Goal: Task Accomplishment & Management: Manage account settings

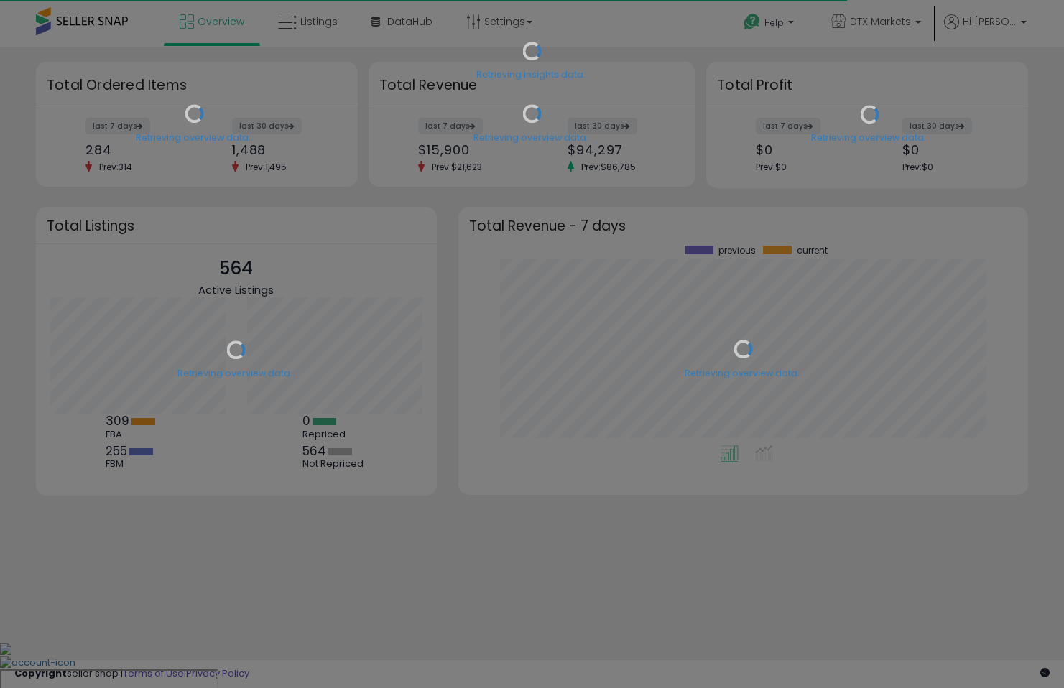
type textarea "**********"
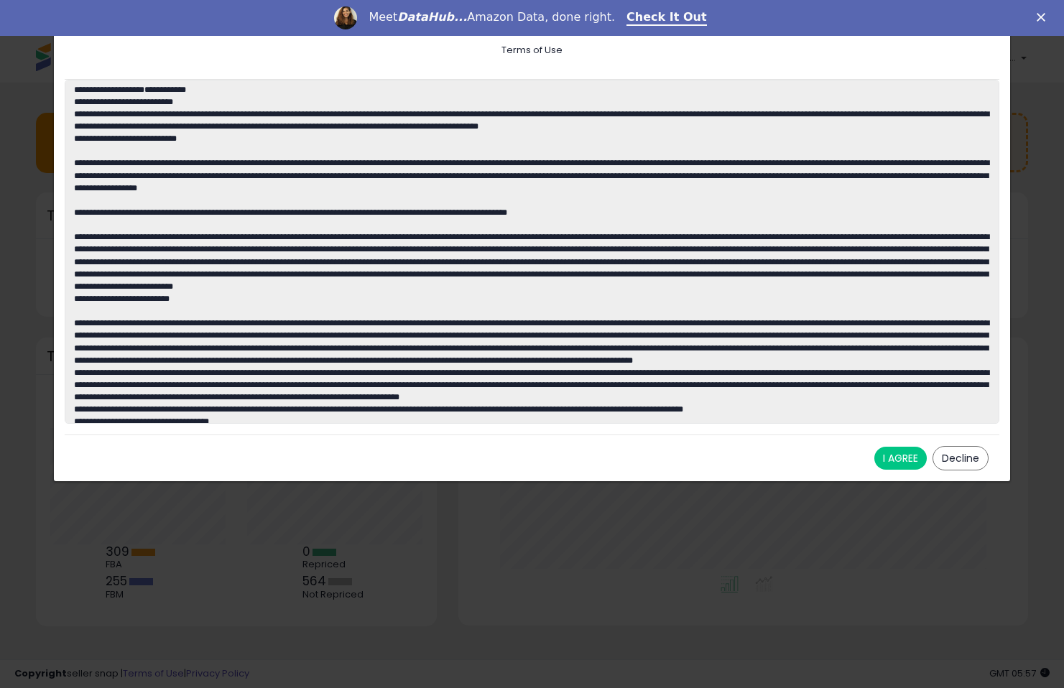
click at [899, 456] on button "I AGREE" at bounding box center [900, 458] width 52 height 23
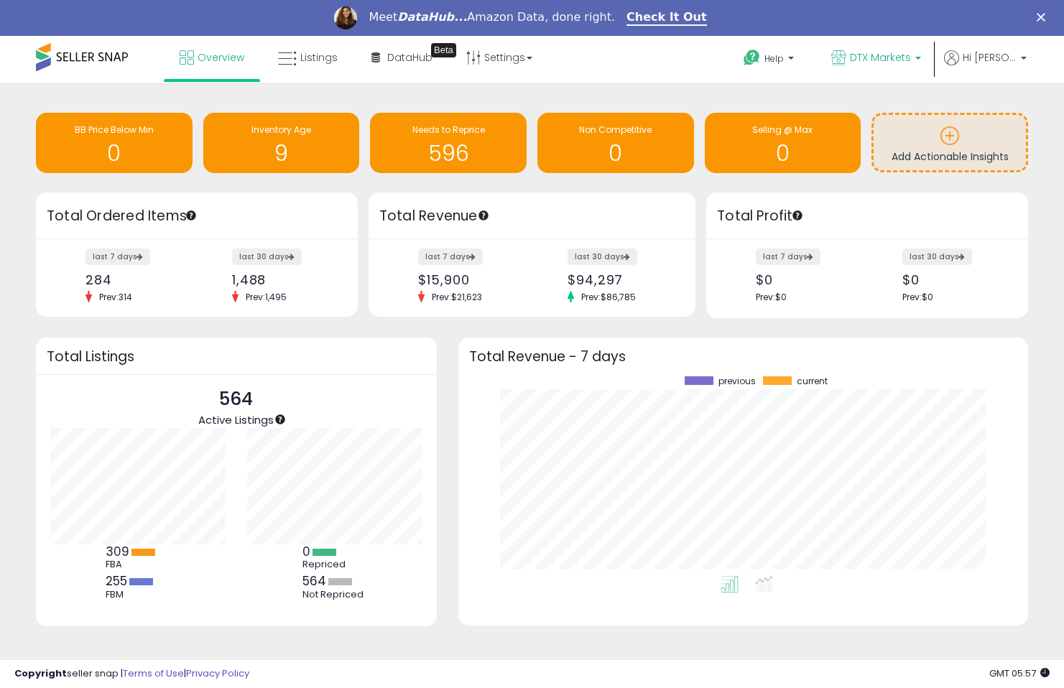
click at [904, 65] on p "DTX Markets" at bounding box center [876, 59] width 90 height 18
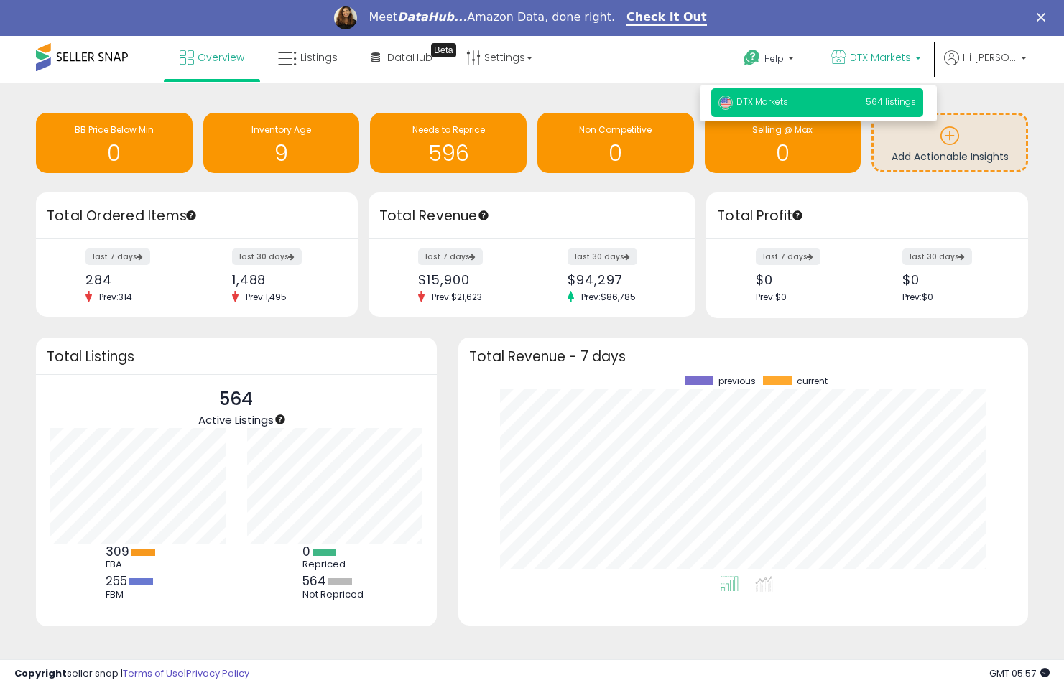
click at [889, 104] on span "564 listings" at bounding box center [890, 102] width 50 height 12
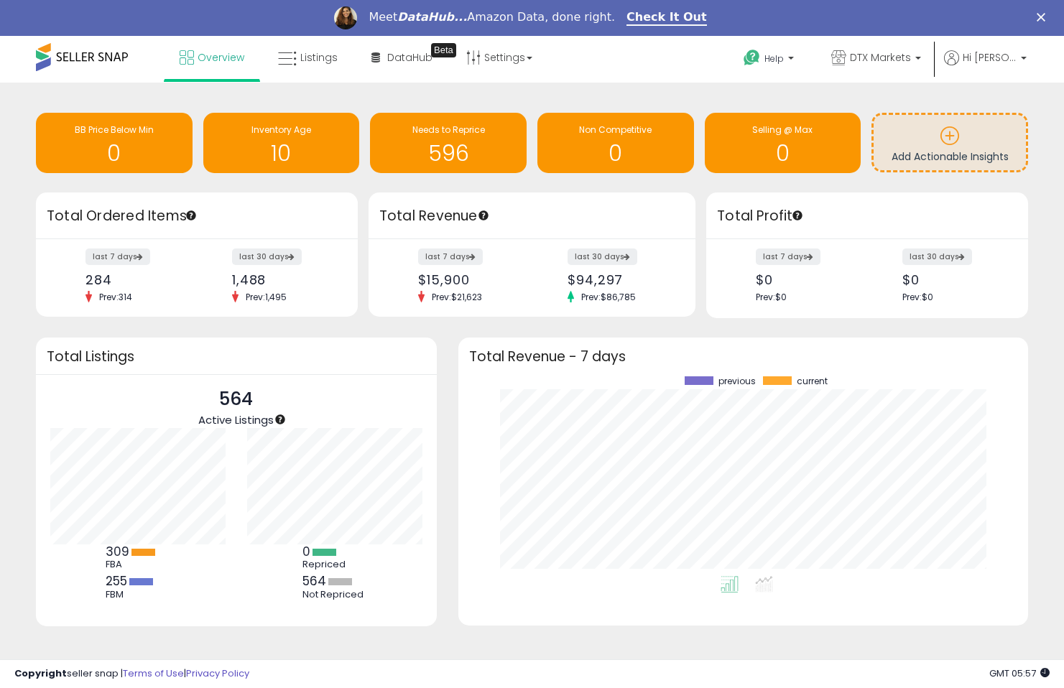
click at [703, 245] on div "Retrieving overview data.. Total Profit last 7 days $0 Prev: $0 last 30 days $0…" at bounding box center [870, 255] width 338 height 126
click at [697, 248] on div "Retrieving overview data.. Total Revenue last 7 days $15,900 Prev: $21,623 last…" at bounding box center [532, 254] width 338 height 125
click at [845, 98] on div "Retrieving insights data.. BB Price Below Min 0 Inventory Age 10 Needs to Repri…" at bounding box center [531, 145] width 1013 height 96
click at [988, 55] on span "Hi [PERSON_NAME]" at bounding box center [989, 57] width 54 height 14
click at [993, 108] on link "Account" at bounding box center [994, 113] width 38 height 14
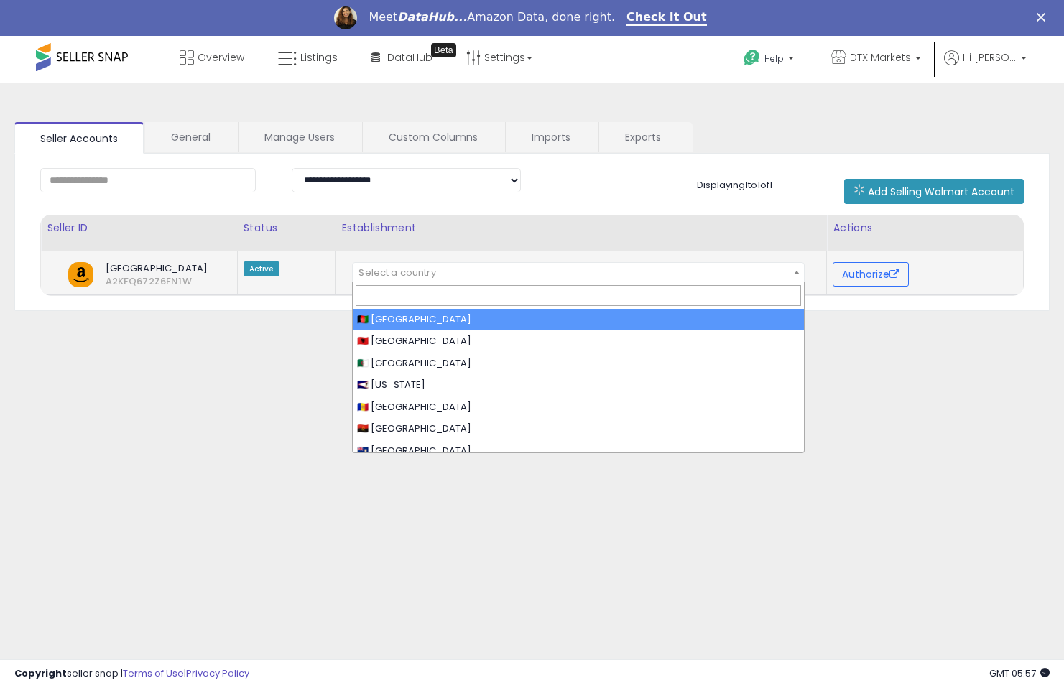
click at [430, 278] on span "Select a country" at bounding box center [396, 273] width 77 height 14
click at [440, 273] on span "Select a country" at bounding box center [578, 273] width 451 height 20
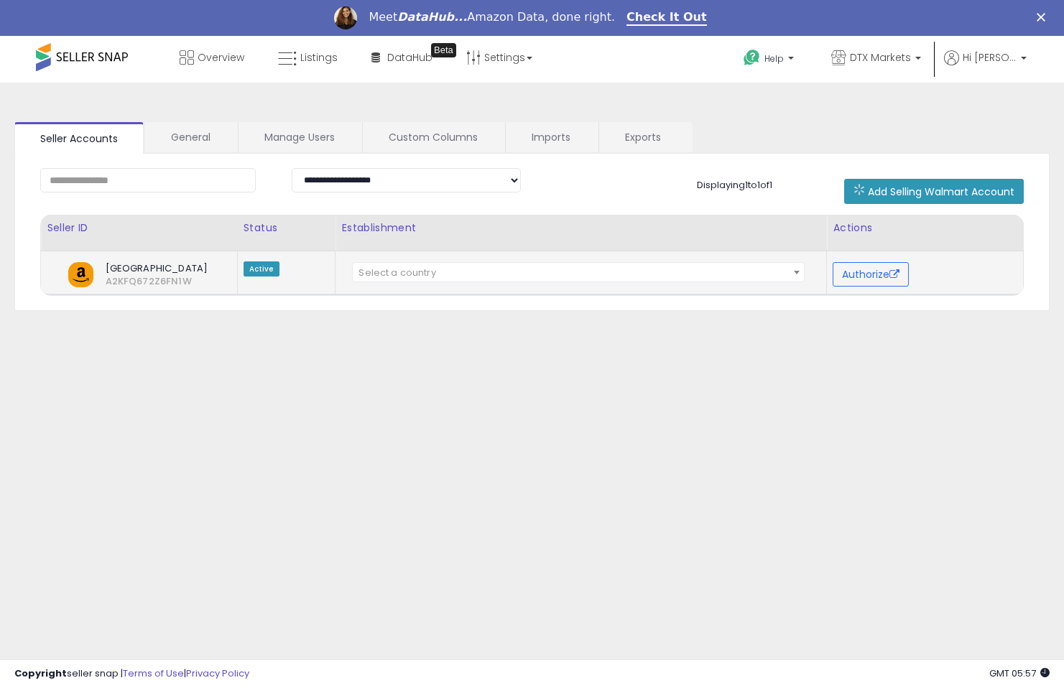
click at [440, 273] on span "Select a country" at bounding box center [578, 273] width 451 height 20
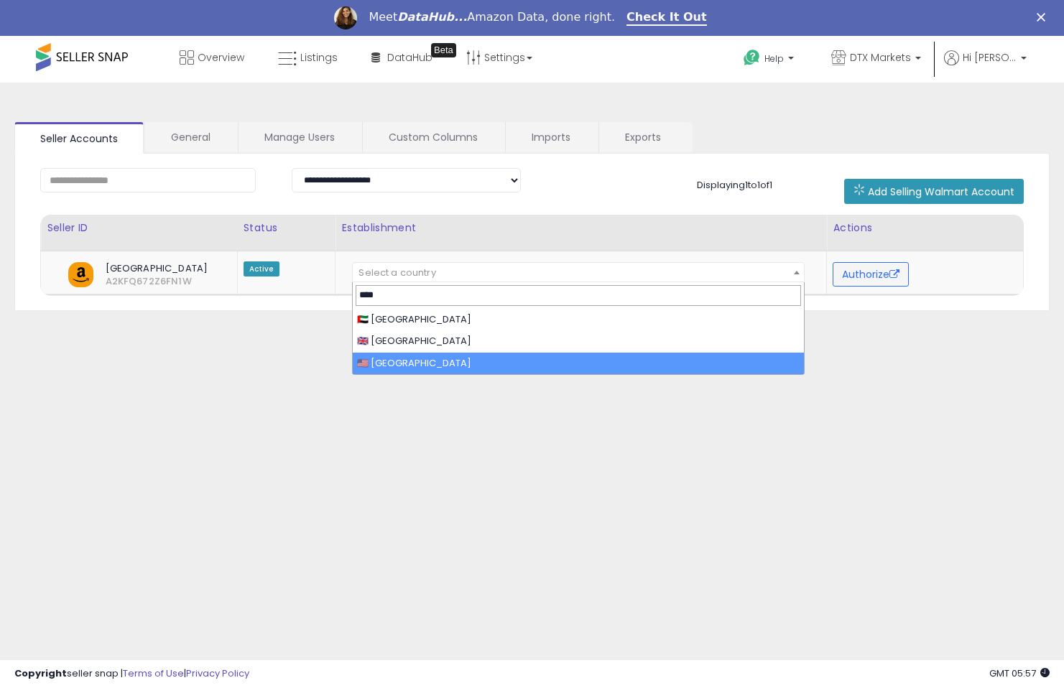
type input "****"
select select "**"
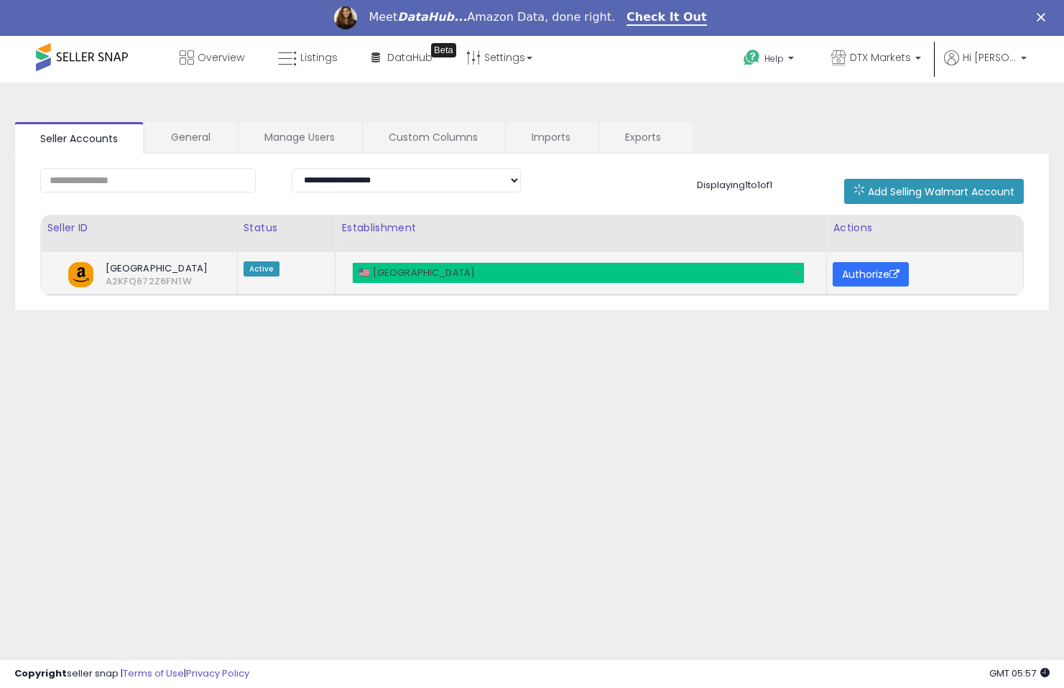
click at [873, 279] on button "Authorize" at bounding box center [870, 274] width 76 height 24
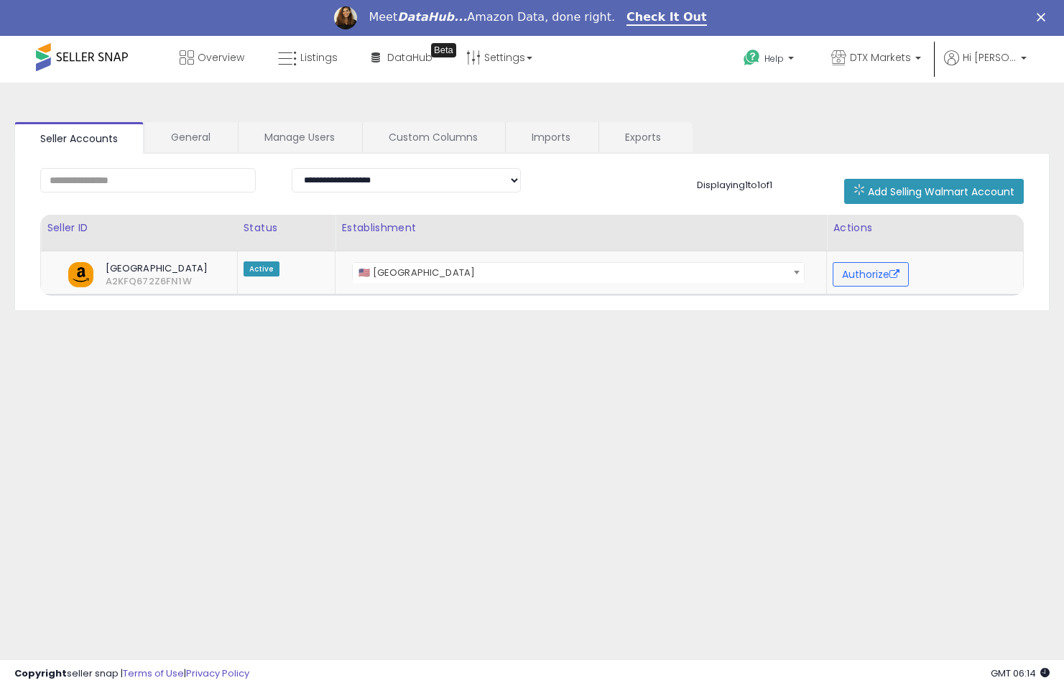
click at [543, 350] on div "**********" at bounding box center [531, 395] width 1049 height 596
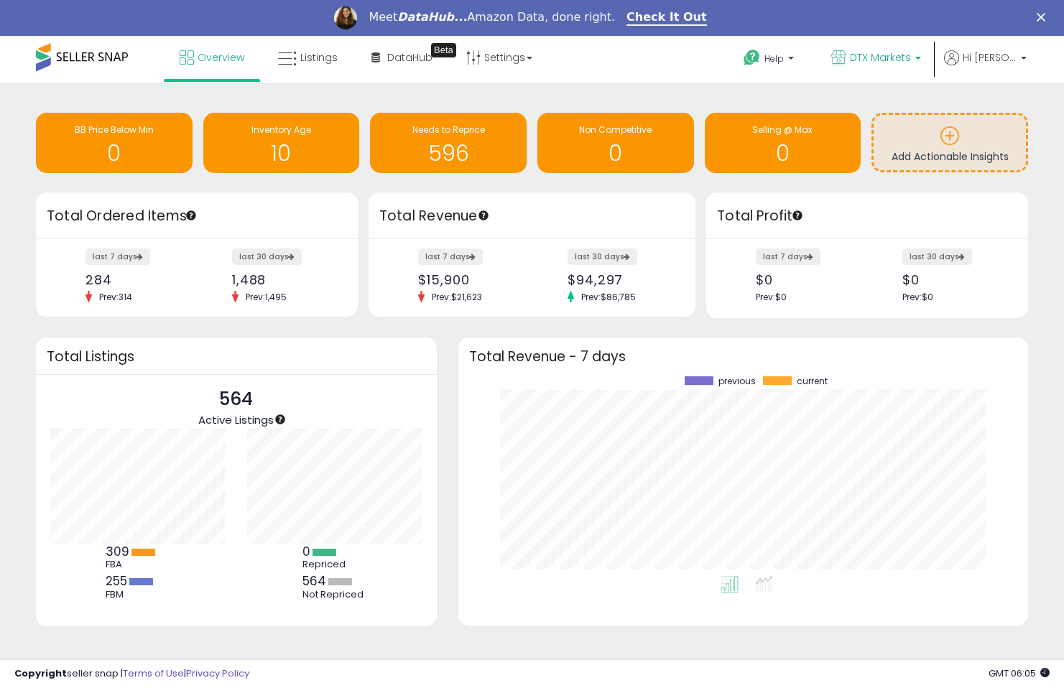
click at [911, 56] on span "DTX Markets" at bounding box center [880, 57] width 61 height 14
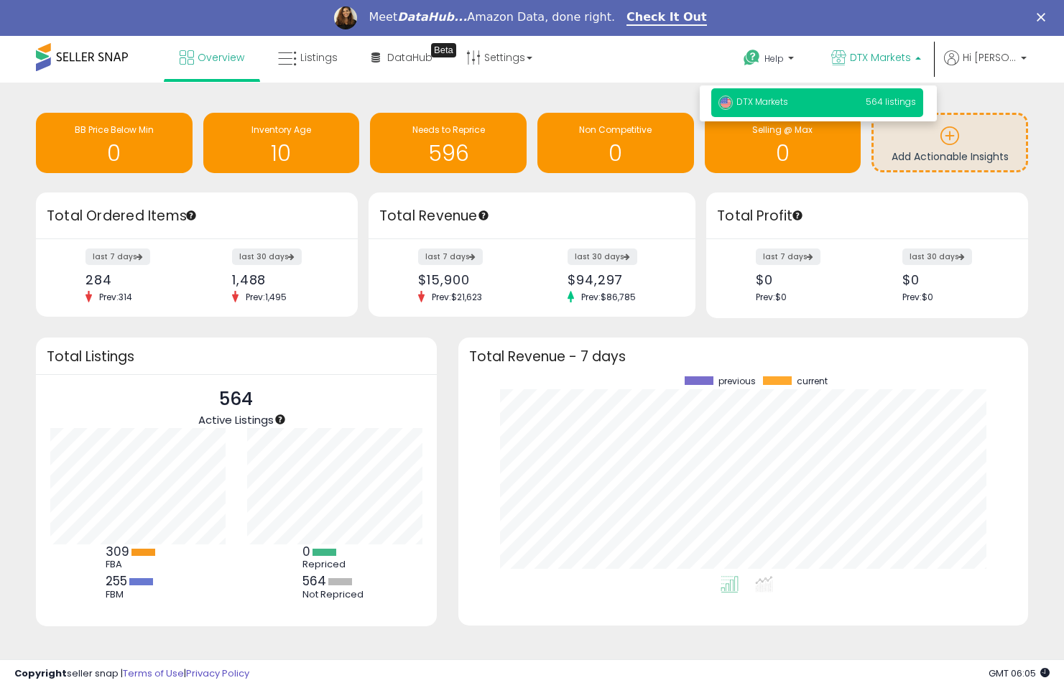
click at [886, 93] on p "DTX Markets 564 listings" at bounding box center [817, 102] width 212 height 29
click at [880, 104] on span "564 listings" at bounding box center [890, 102] width 50 height 12
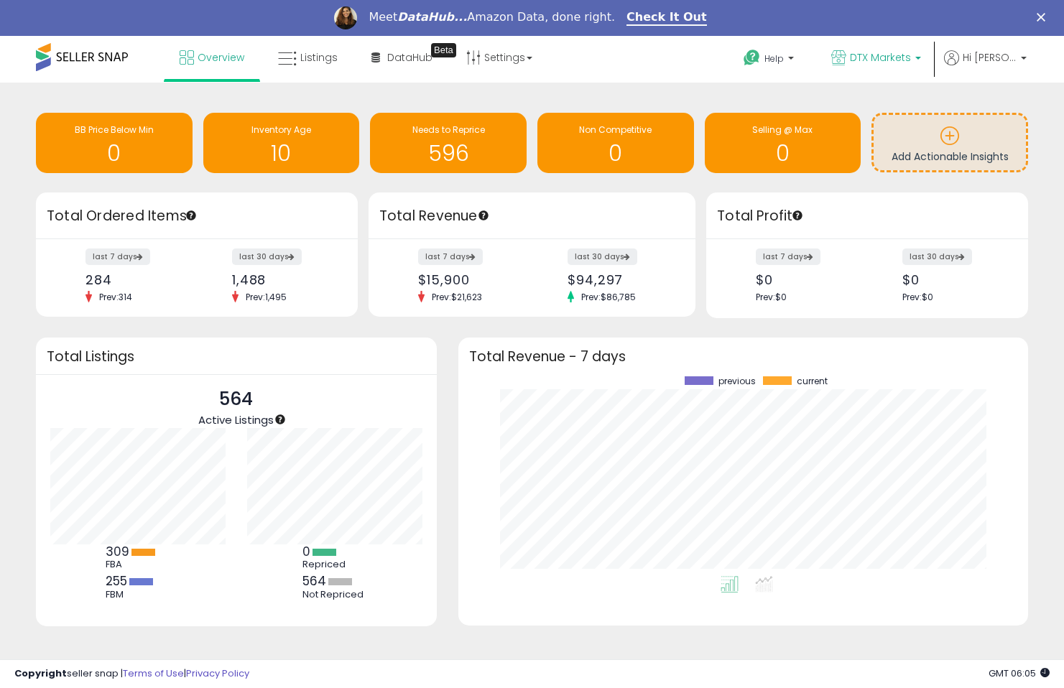
click at [901, 56] on span "DTX Markets" at bounding box center [880, 57] width 61 height 14
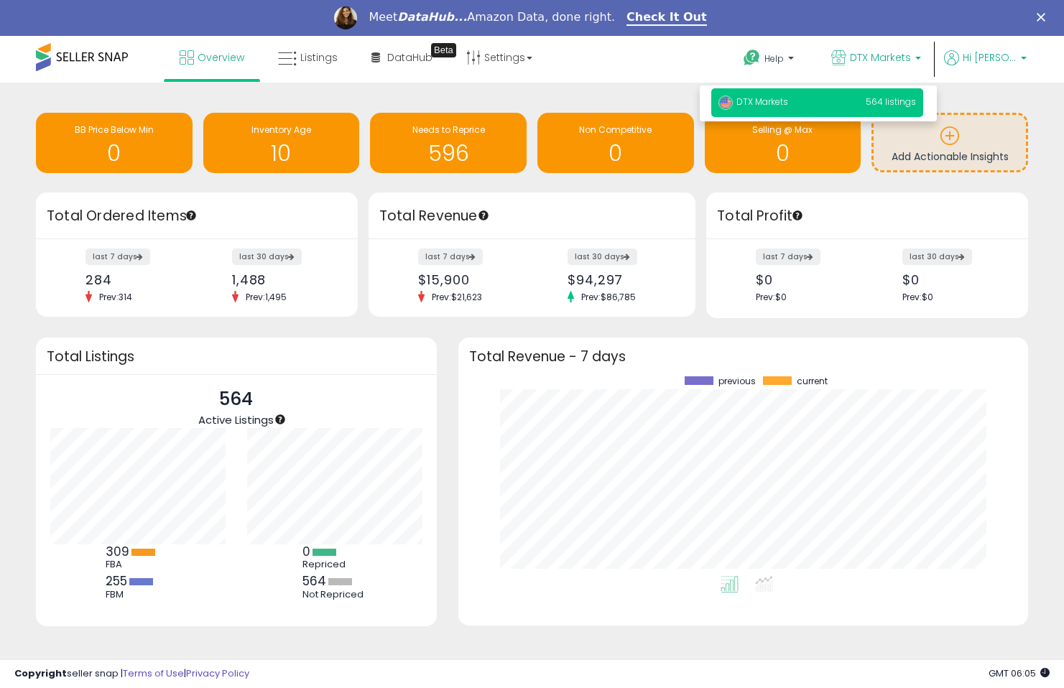
click at [976, 62] on span "Hi [PERSON_NAME]" at bounding box center [989, 57] width 54 height 14
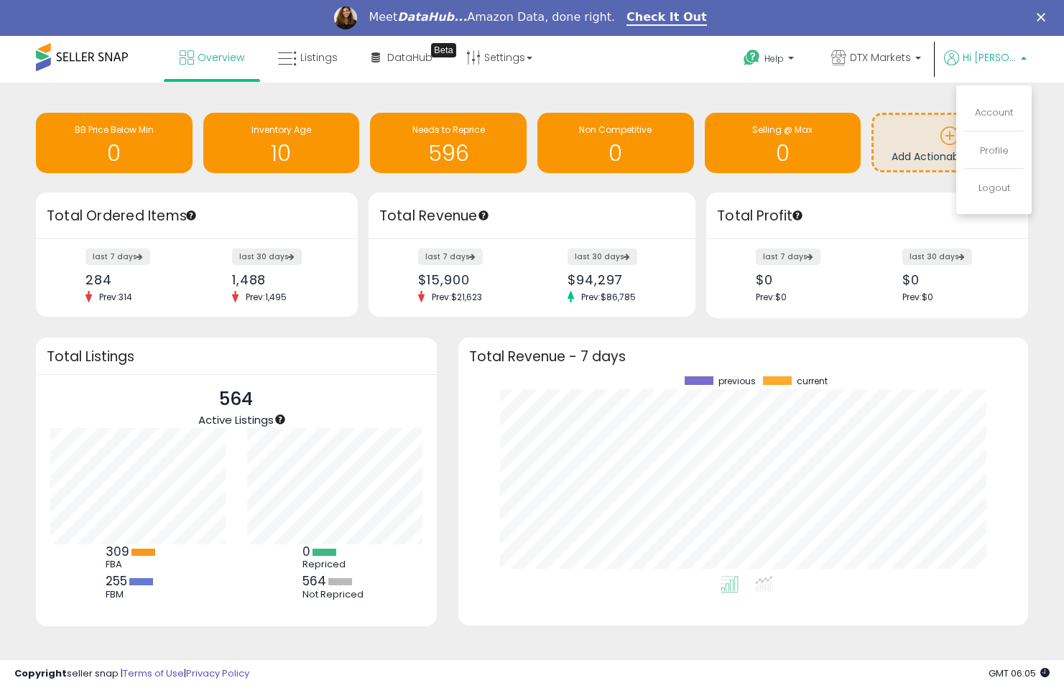
click at [980, 106] on li "Account" at bounding box center [994, 114] width 60 height 36
click at [983, 116] on link "Account" at bounding box center [994, 113] width 38 height 14
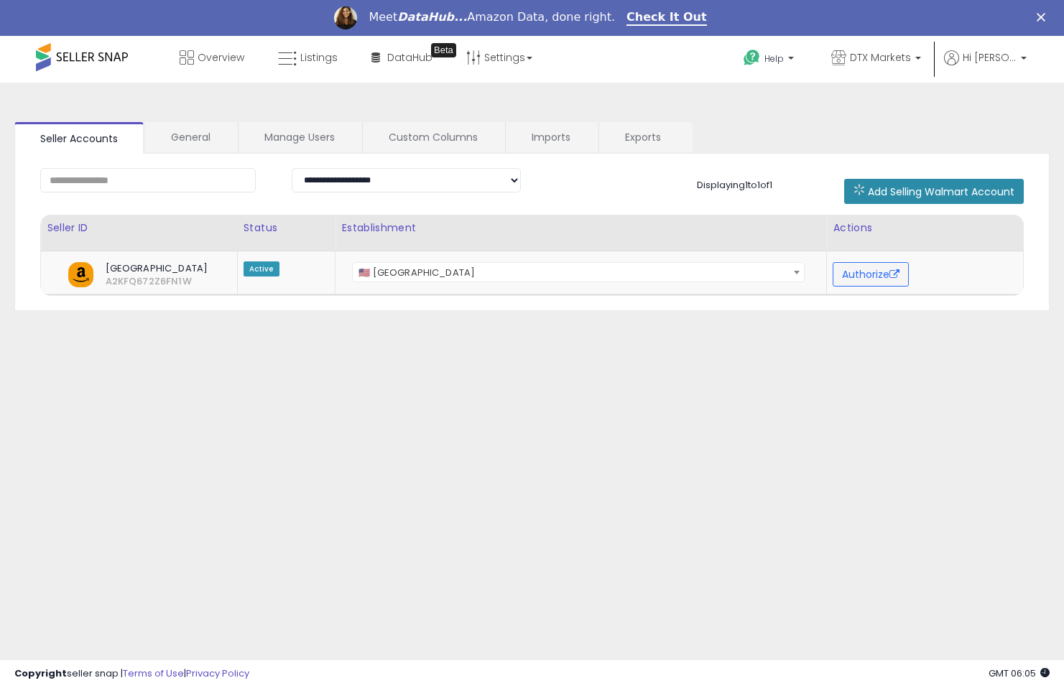
click at [945, 193] on span "Add Selling Walmart Account" at bounding box center [941, 192] width 147 height 14
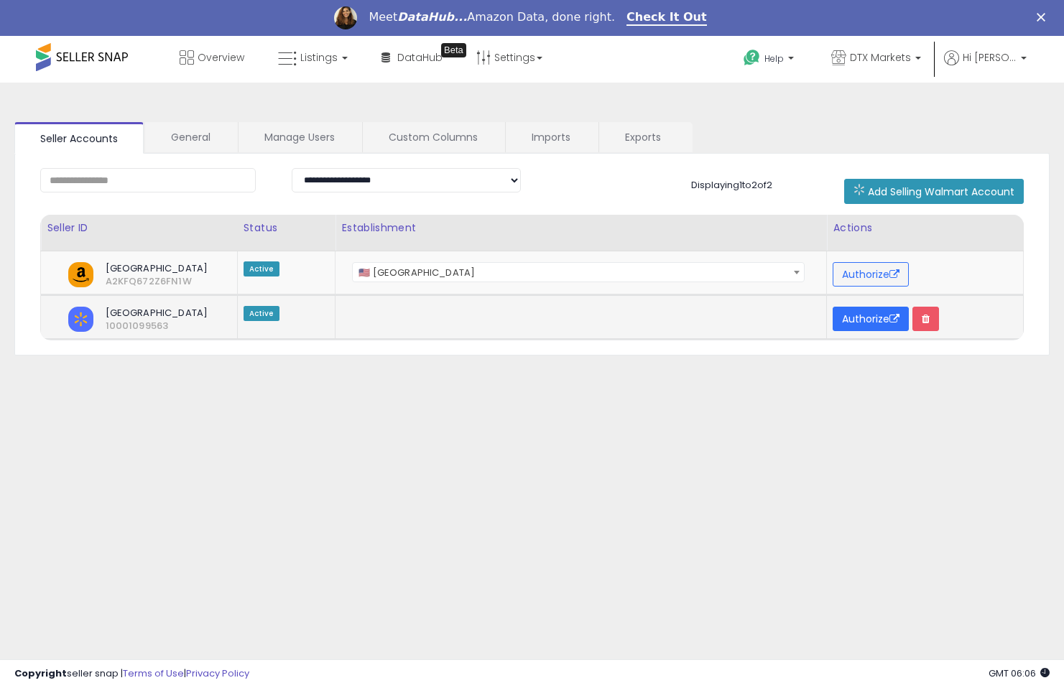
click at [864, 320] on button "Authorize" at bounding box center [870, 319] width 76 height 24
click at [475, 437] on div "**********" at bounding box center [531, 395] width 1049 height 596
click at [465, 368] on div "**********" at bounding box center [531, 395] width 1049 height 596
click at [449, 328] on td at bounding box center [580, 316] width 491 height 45
click at [458, 368] on div "**********" at bounding box center [531, 395] width 1049 height 596
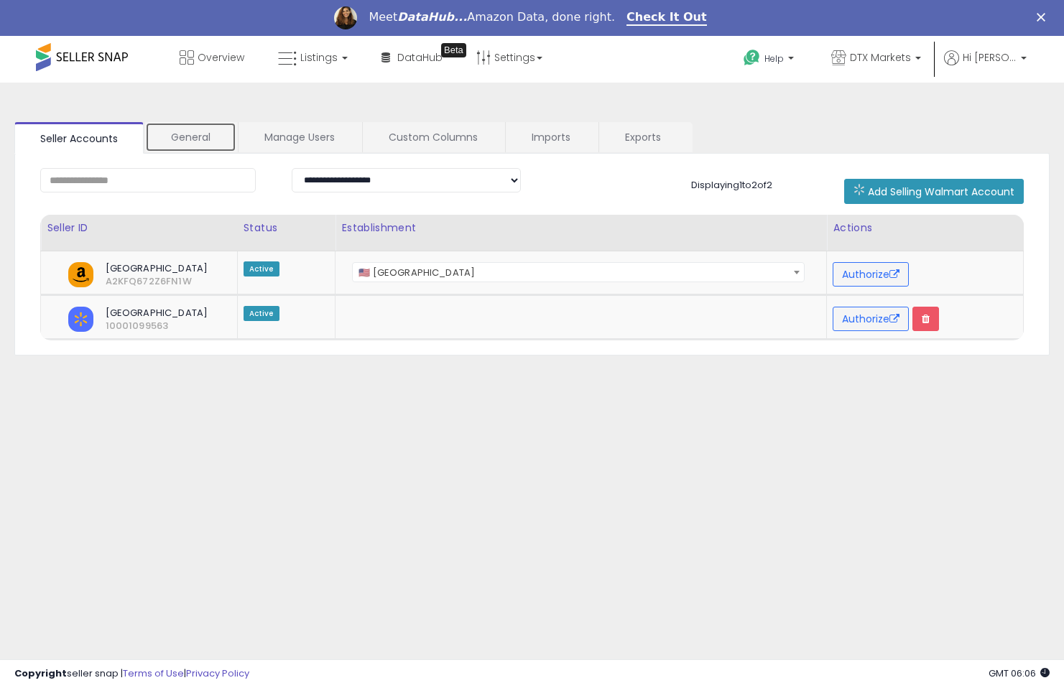
click at [203, 141] on link "General" at bounding box center [190, 137] width 91 height 30
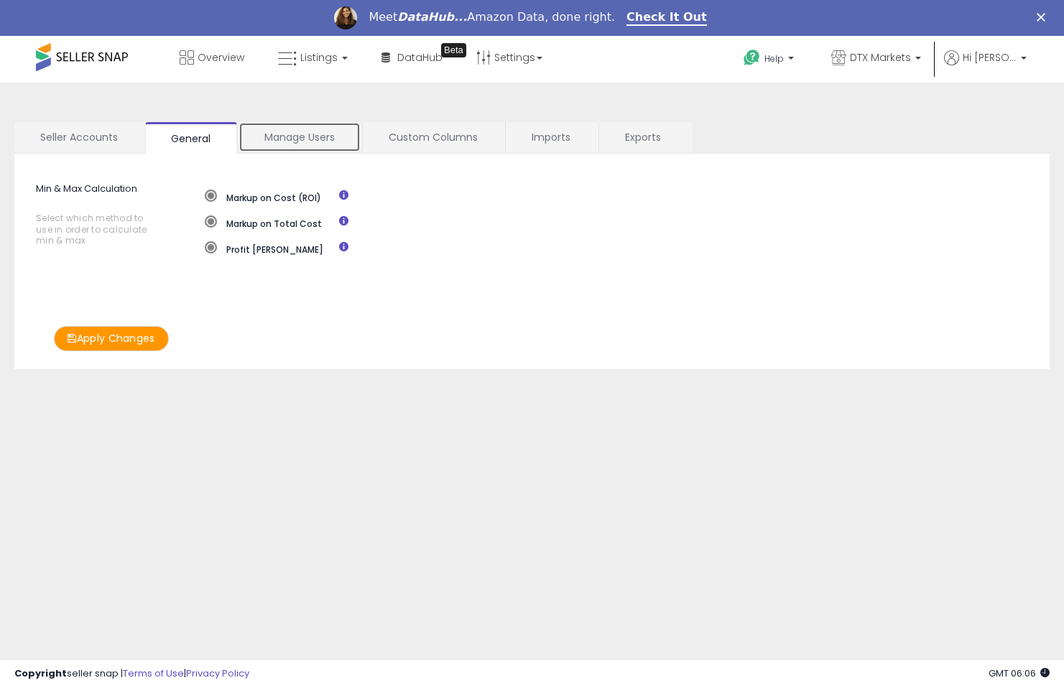
click at [277, 145] on link "Manage Users" at bounding box center [299, 137] width 122 height 30
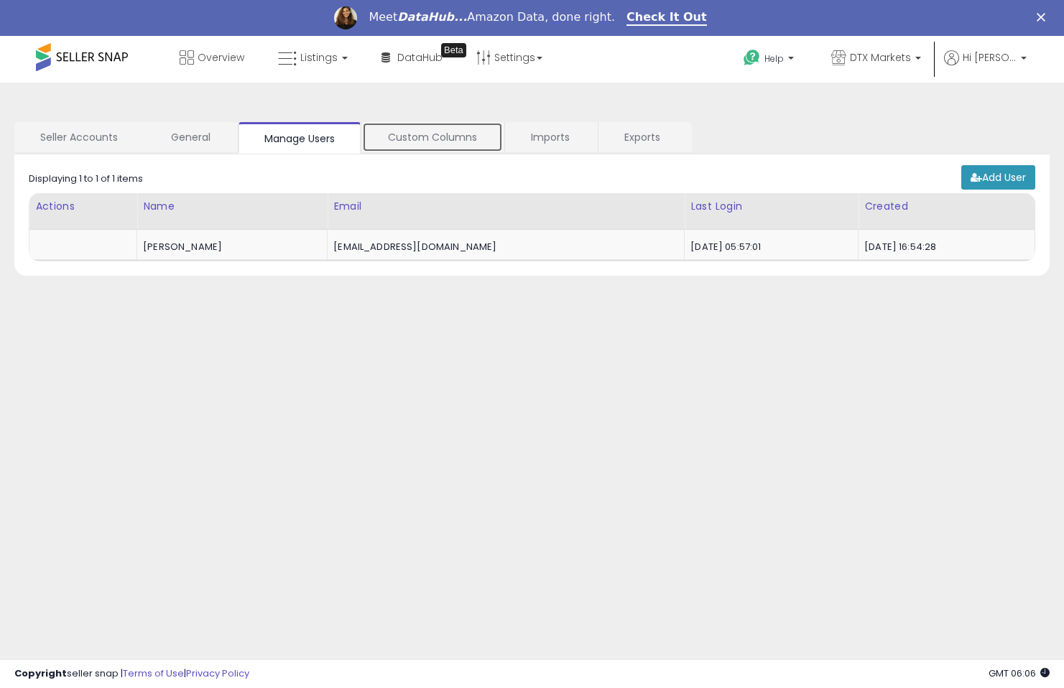
click at [400, 140] on link "Custom Columns" at bounding box center [432, 137] width 141 height 30
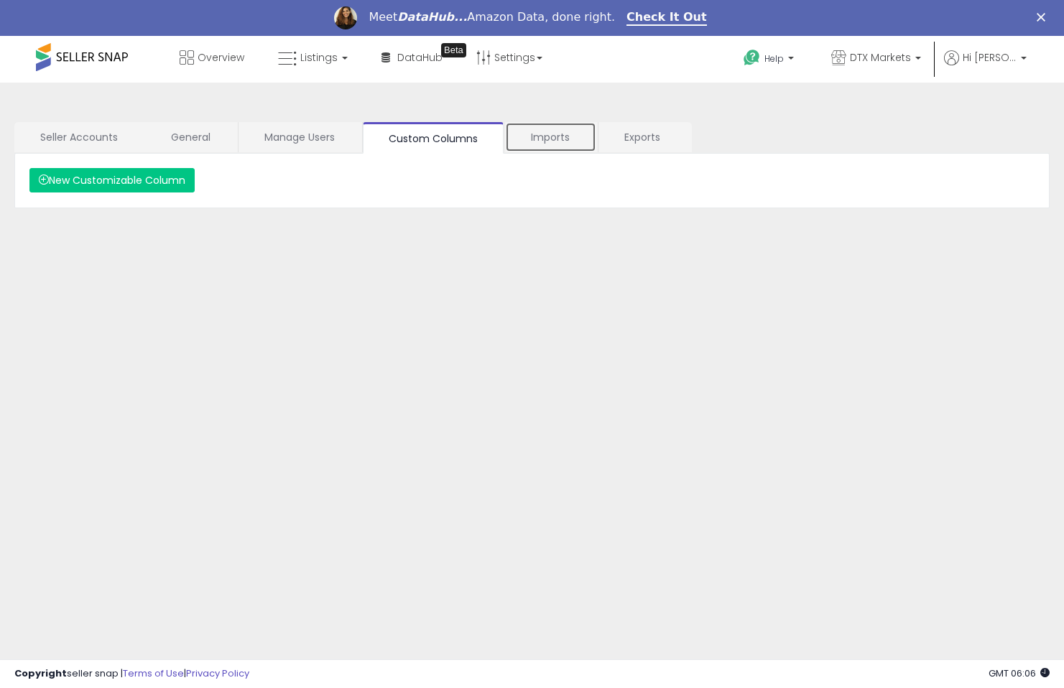
click at [530, 138] on link "Imports" at bounding box center [550, 137] width 91 height 30
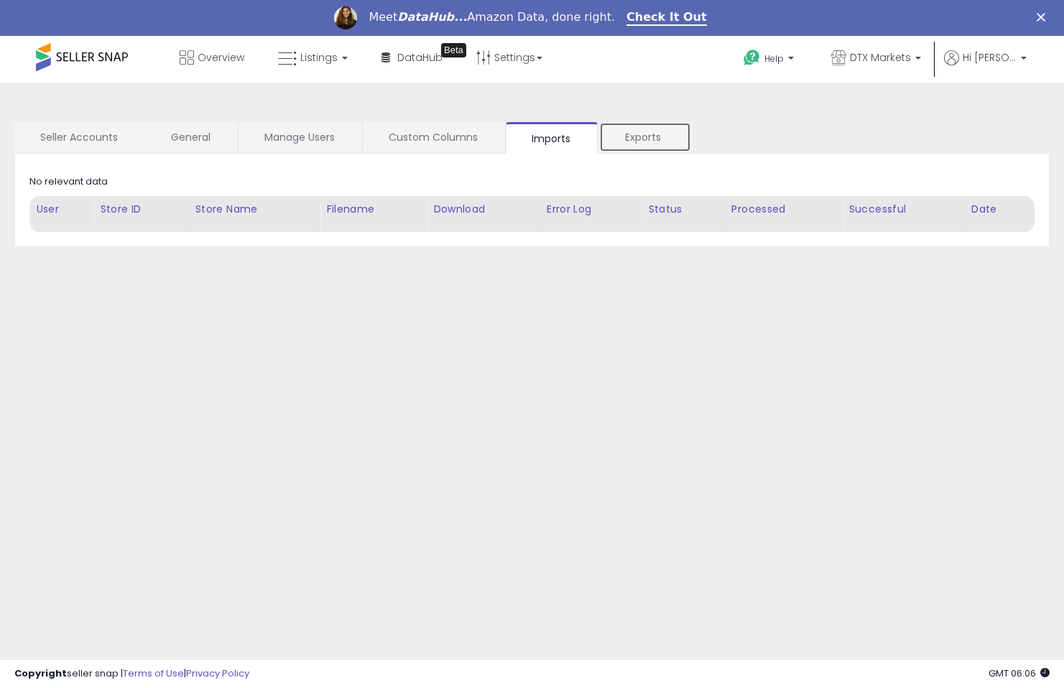
click at [635, 135] on link "Exports" at bounding box center [645, 137] width 92 height 30
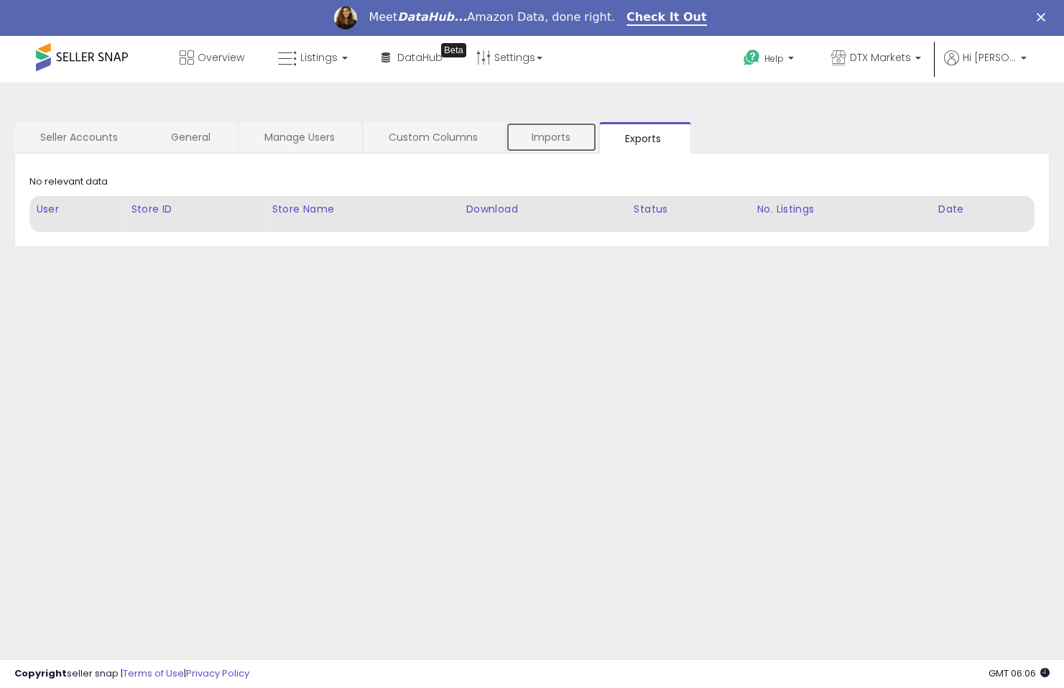
click at [549, 135] on link "Imports" at bounding box center [551, 137] width 91 height 30
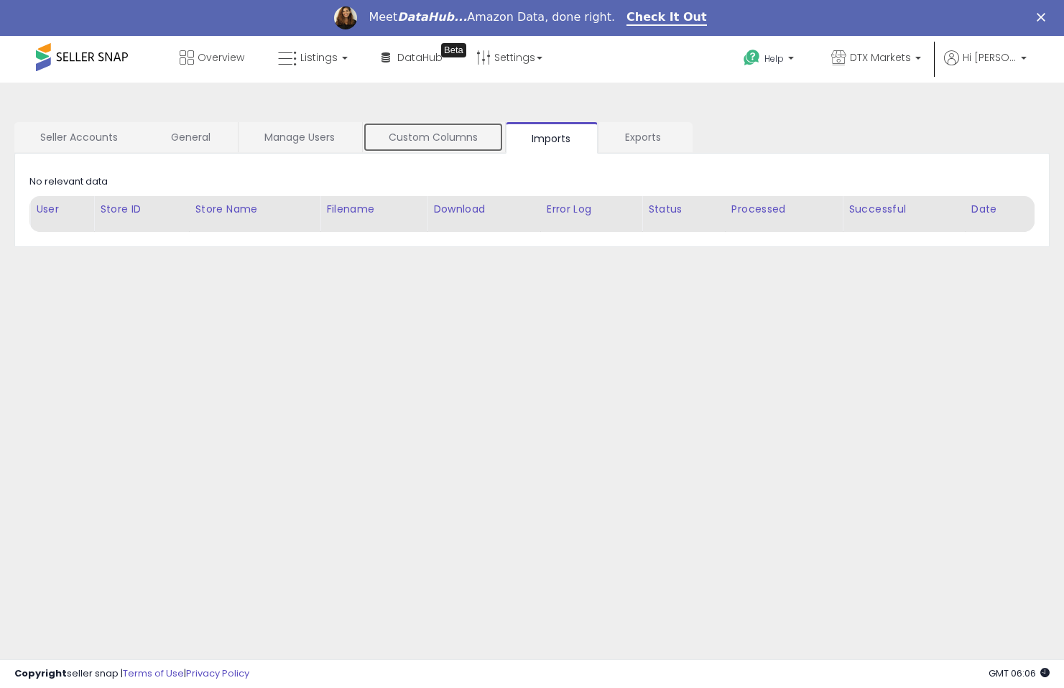
click at [447, 136] on link "Custom Columns" at bounding box center [433, 137] width 141 height 30
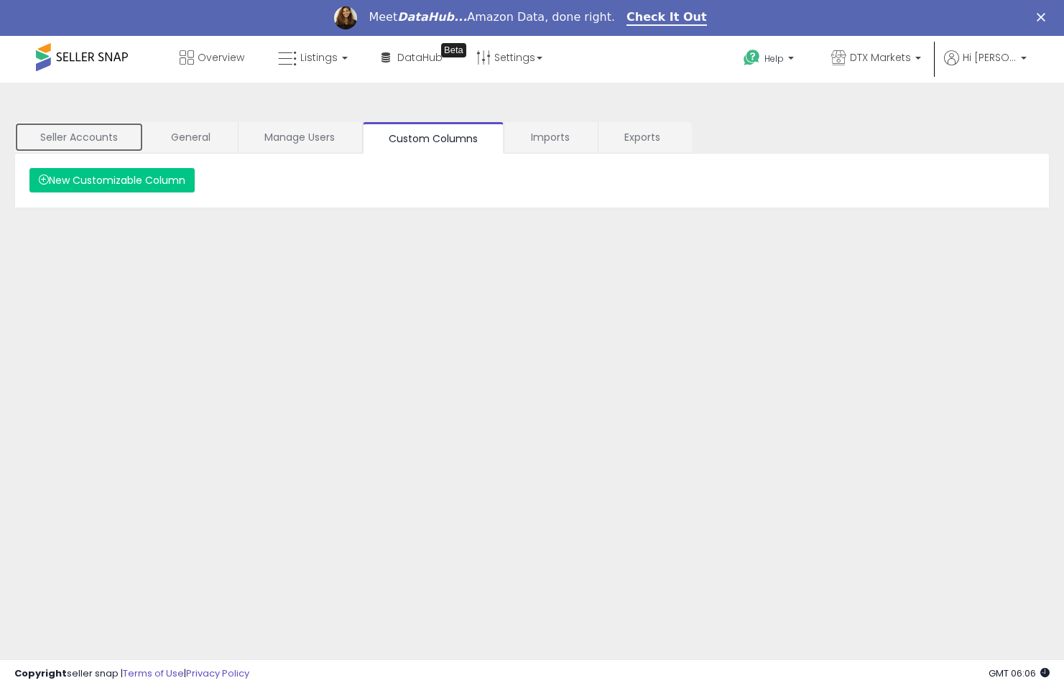
click at [113, 141] on link "Seller Accounts" at bounding box center [78, 137] width 129 height 30
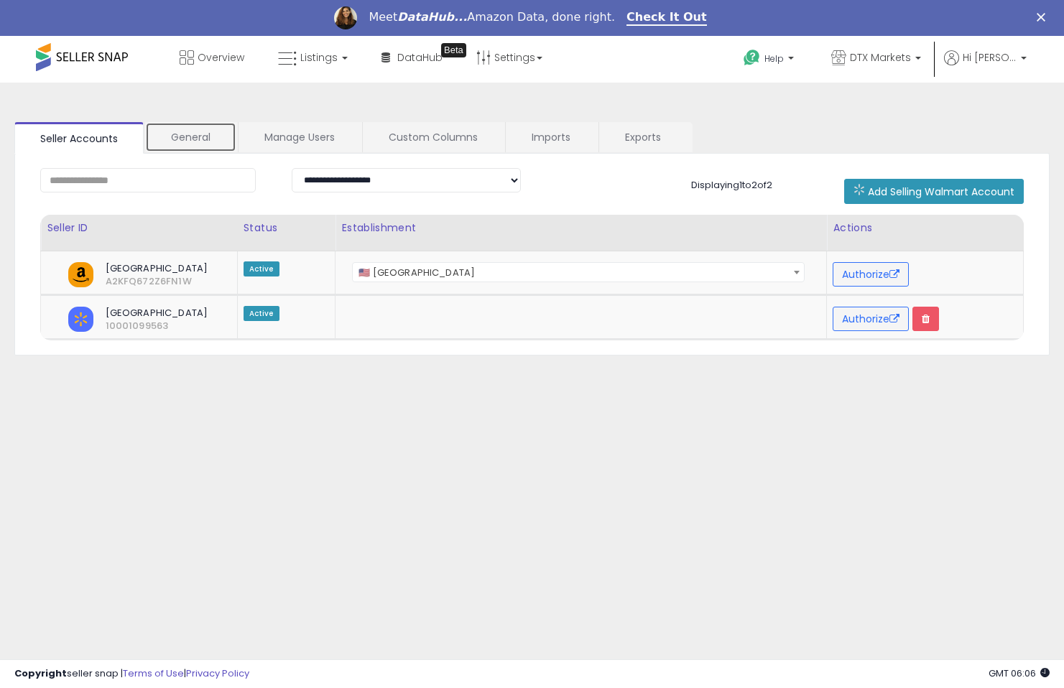
click at [196, 140] on link "General" at bounding box center [190, 137] width 91 height 30
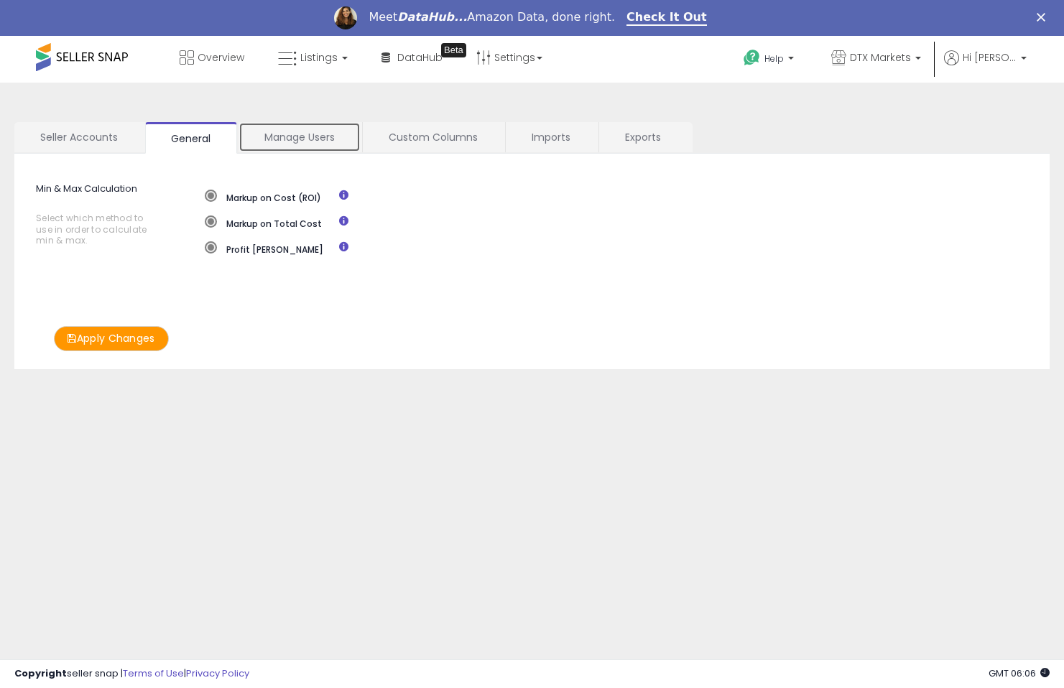
click at [292, 141] on link "Manage Users" at bounding box center [299, 137] width 122 height 30
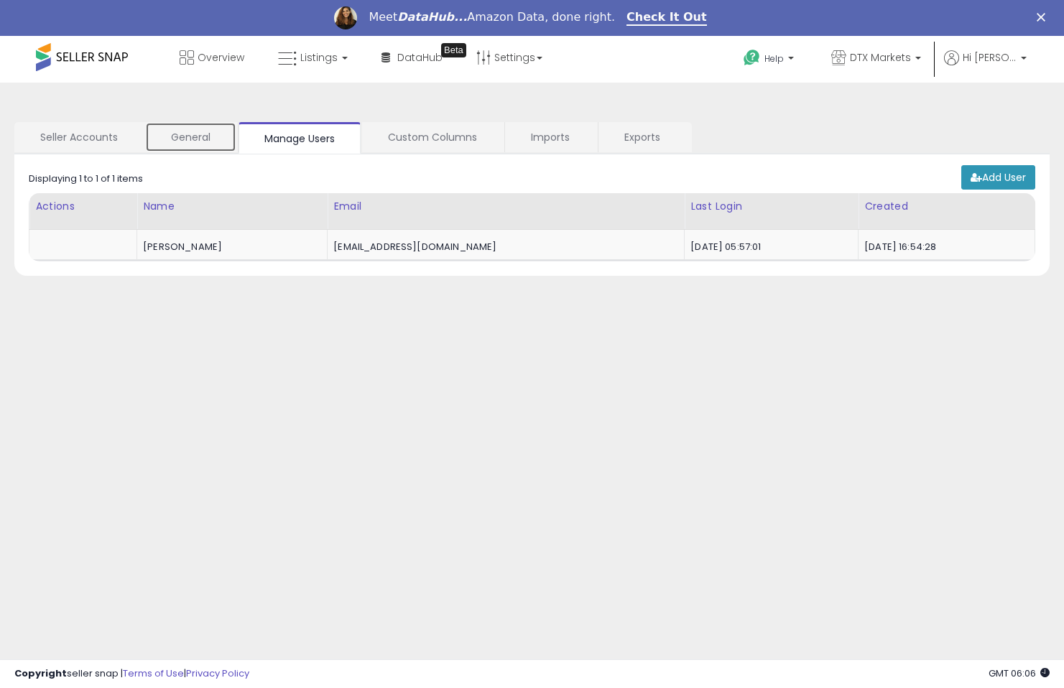
click at [203, 145] on link "General" at bounding box center [190, 137] width 91 height 30
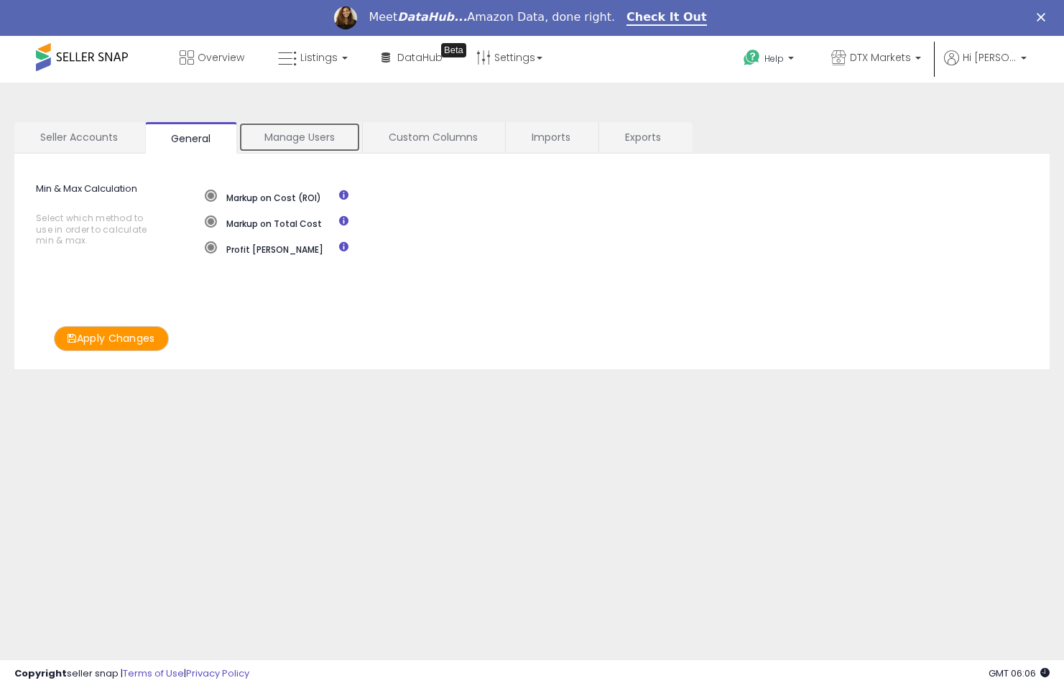
click at [323, 141] on link "Manage Users" at bounding box center [299, 137] width 122 height 30
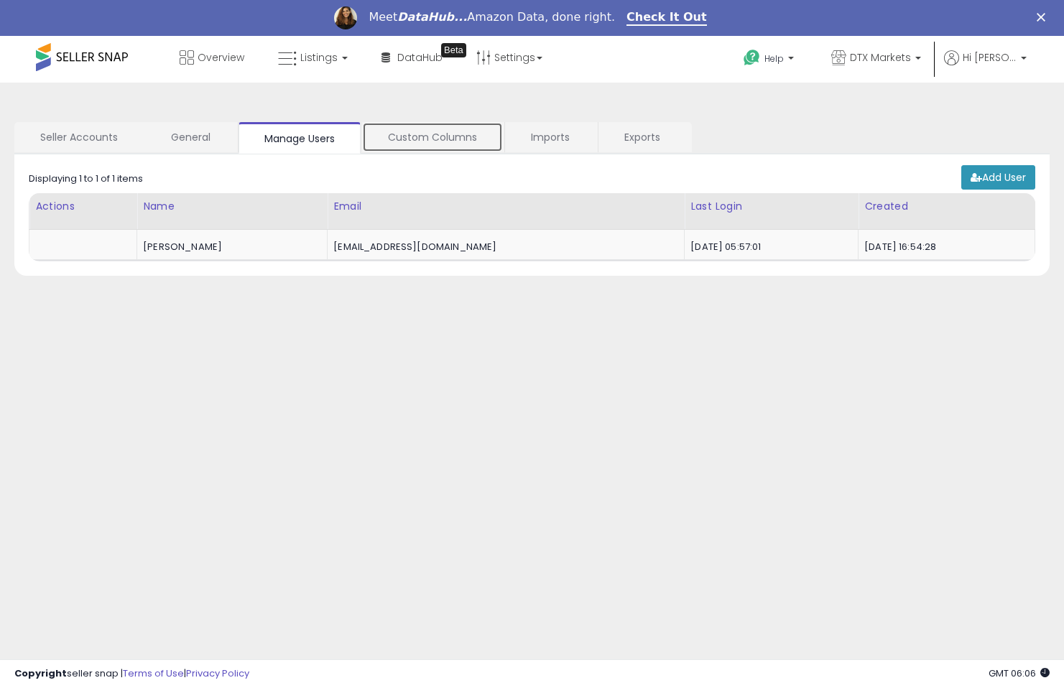
click at [429, 139] on link "Custom Columns" at bounding box center [432, 137] width 141 height 30
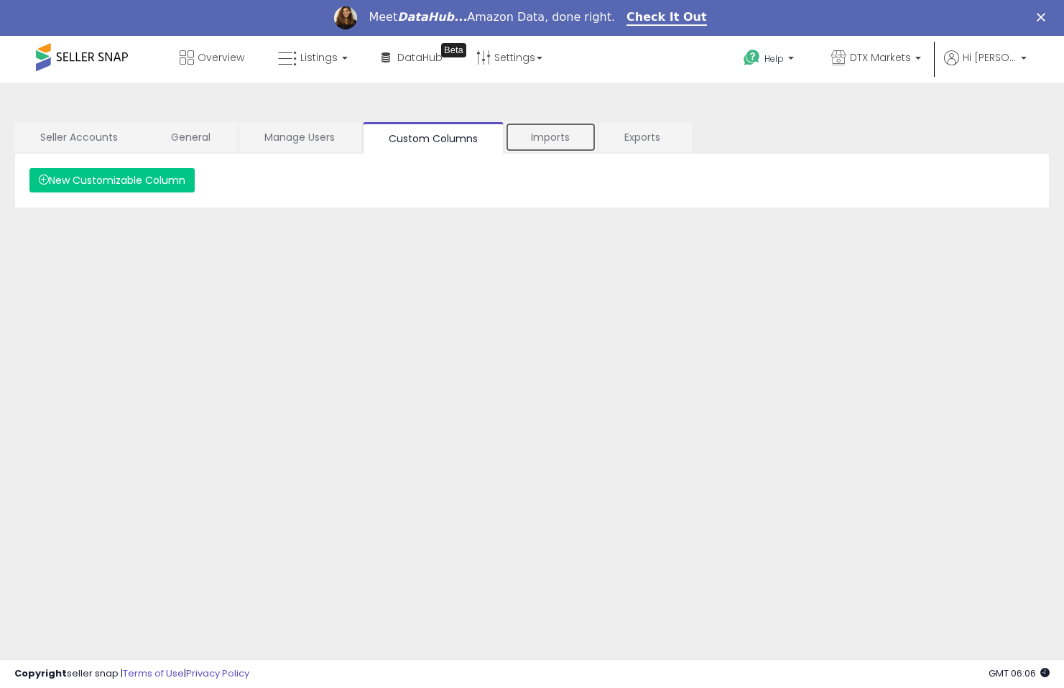
click at [550, 134] on link "Imports" at bounding box center [550, 137] width 91 height 30
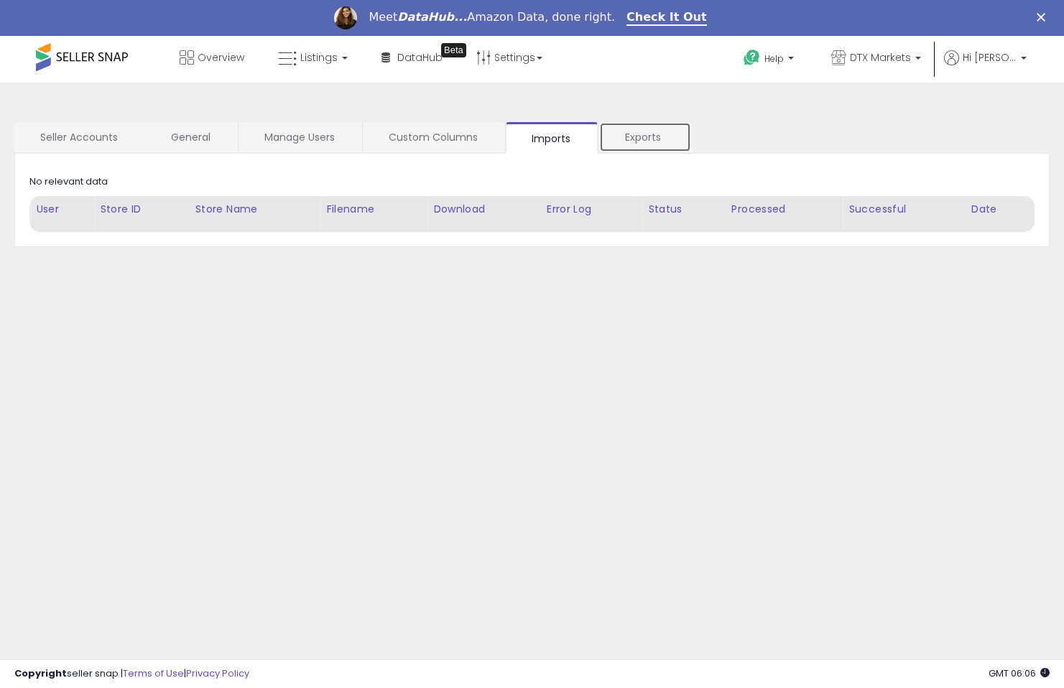
click at [634, 136] on link "Exports" at bounding box center [645, 137] width 92 height 30
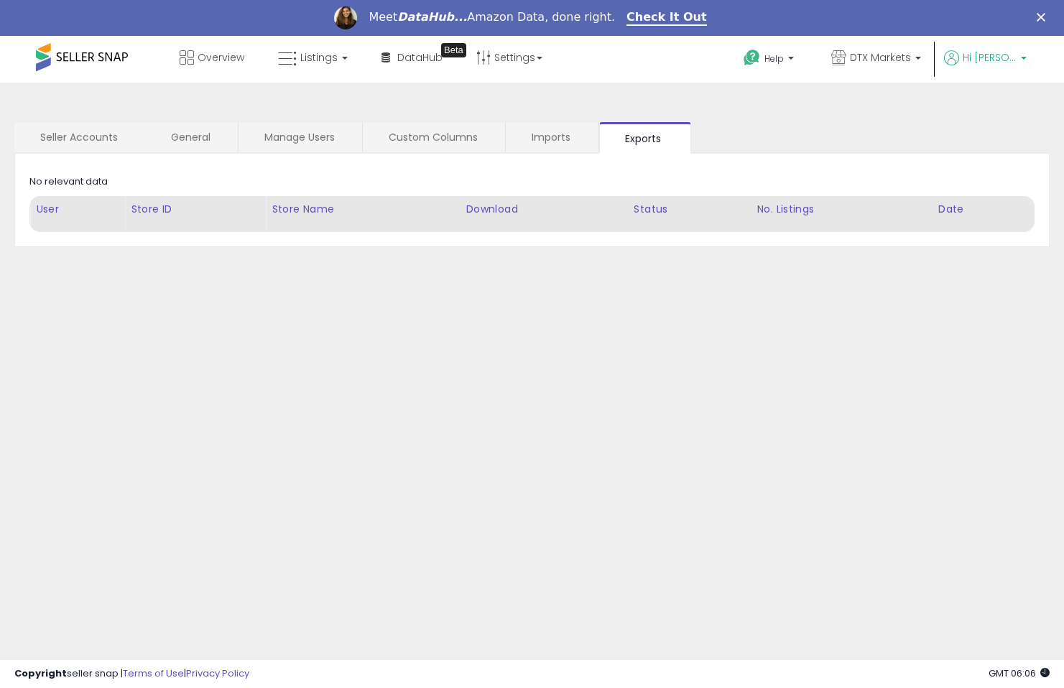
click at [974, 63] on span "Hi [PERSON_NAME]" at bounding box center [989, 57] width 54 height 14
click at [993, 111] on link "Account" at bounding box center [994, 113] width 38 height 14
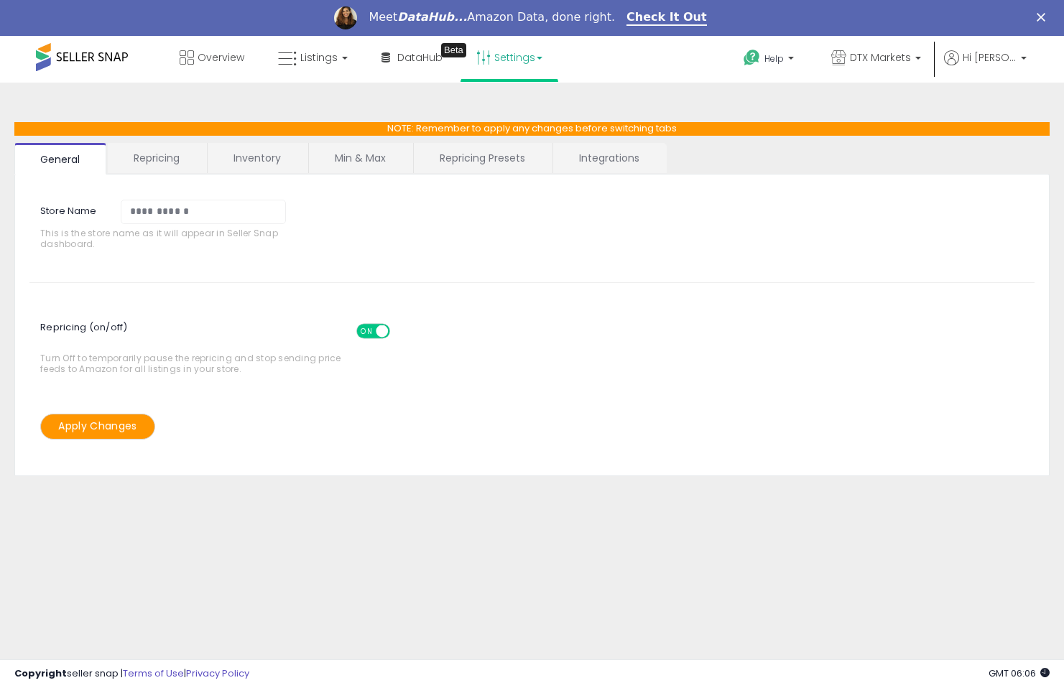
click at [157, 166] on link "Repricing" at bounding box center [157, 158] width 98 height 30
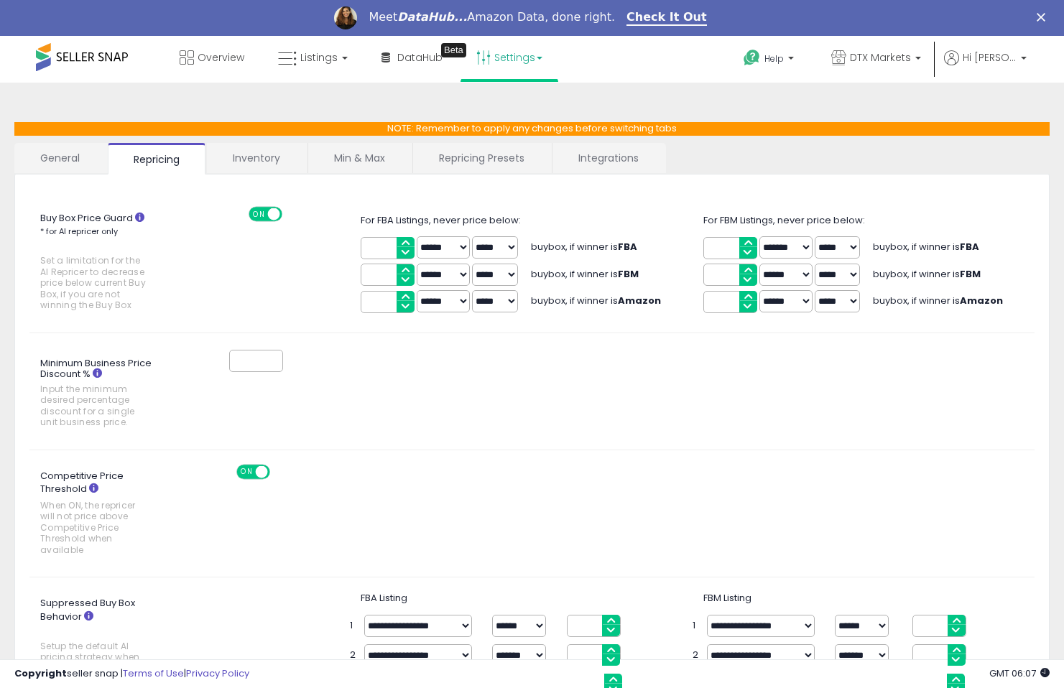
click at [260, 164] on link "Inventory" at bounding box center [256, 158] width 99 height 30
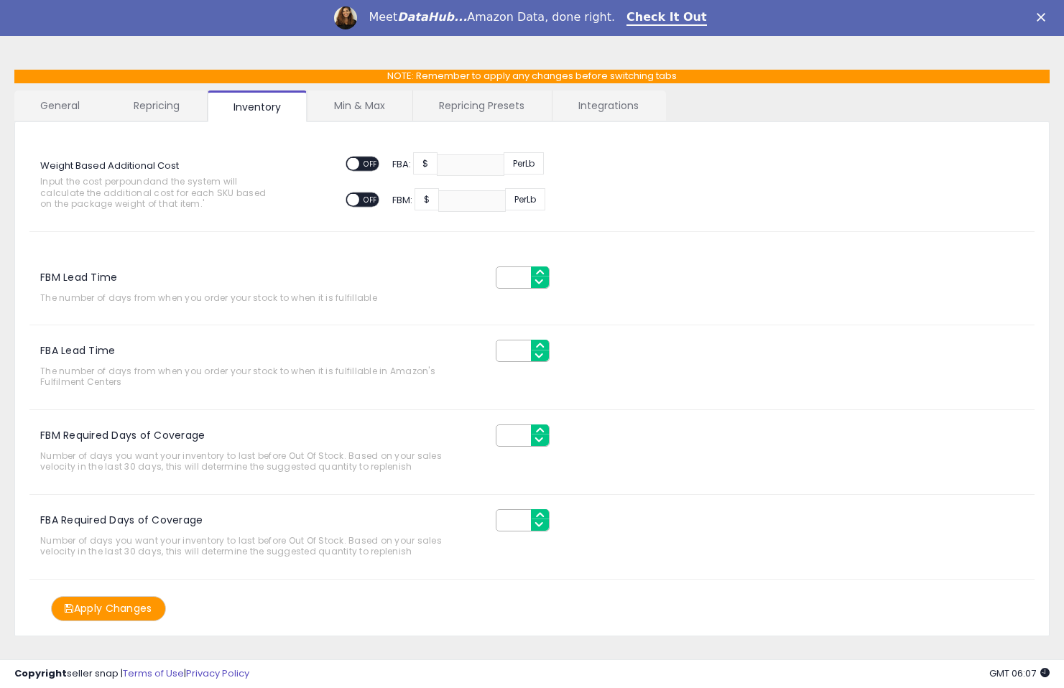
scroll to position [73, 0]
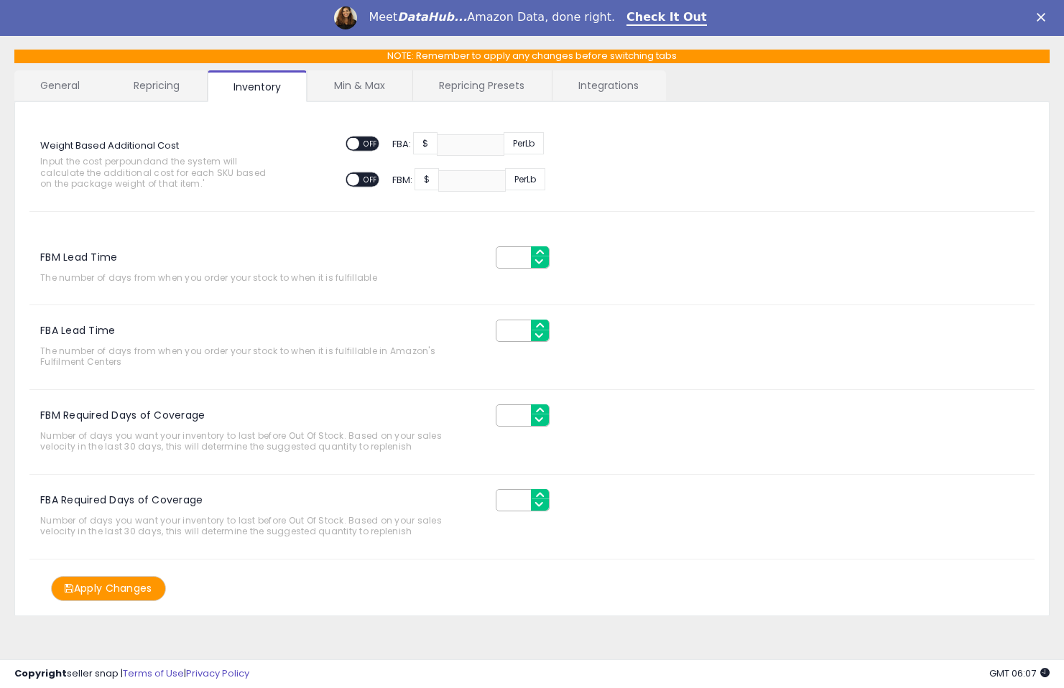
click at [368, 91] on link "Min & Max" at bounding box center [359, 85] width 103 height 30
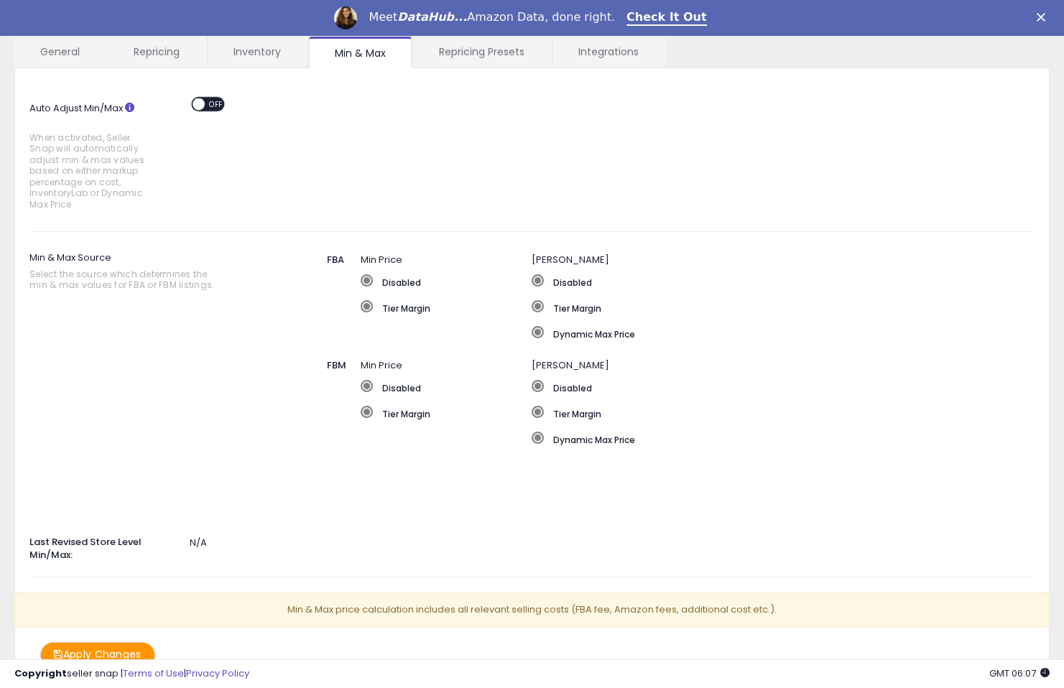
scroll to position [106, 0]
click at [469, 50] on link "Repricing Presets" at bounding box center [481, 52] width 137 height 30
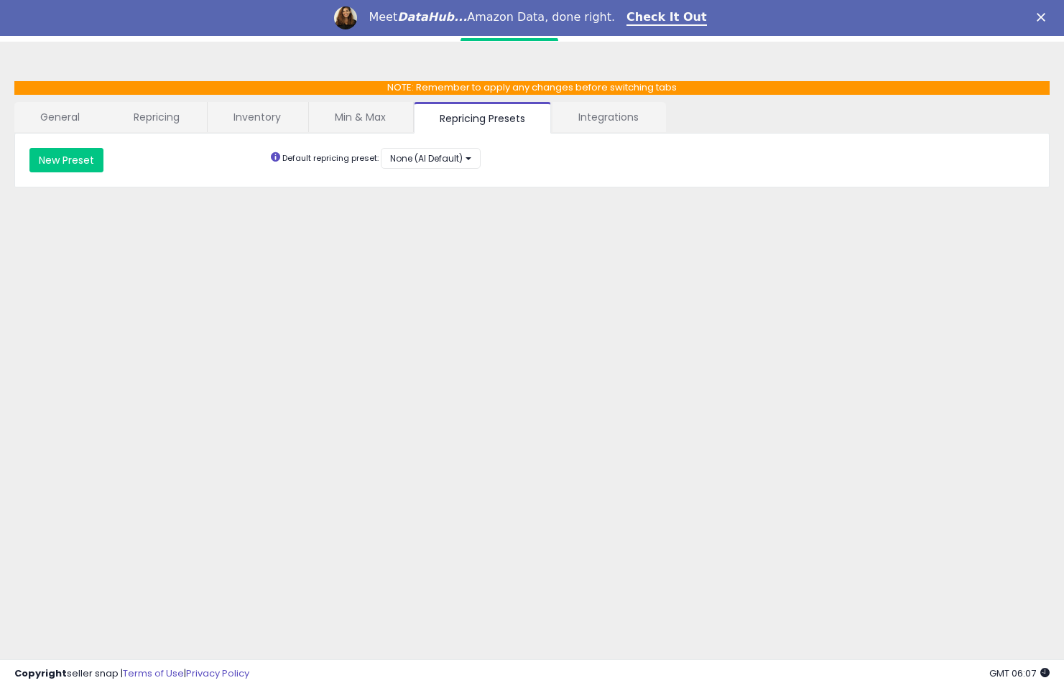
click at [608, 119] on link "Integrations" at bounding box center [608, 117] width 112 height 30
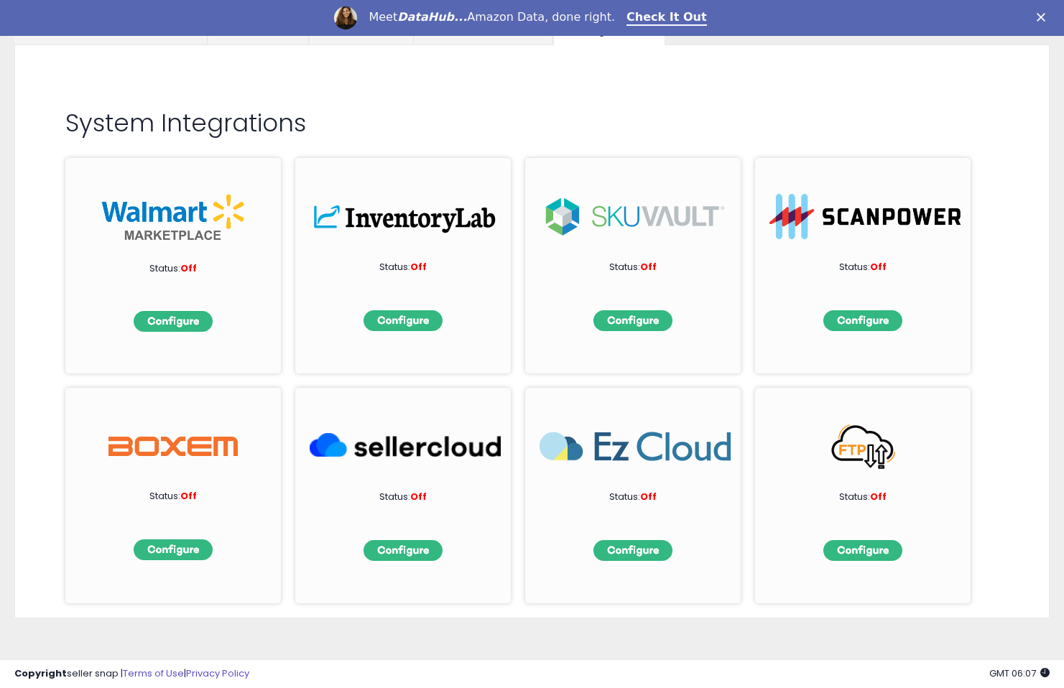
scroll to position [131, 0]
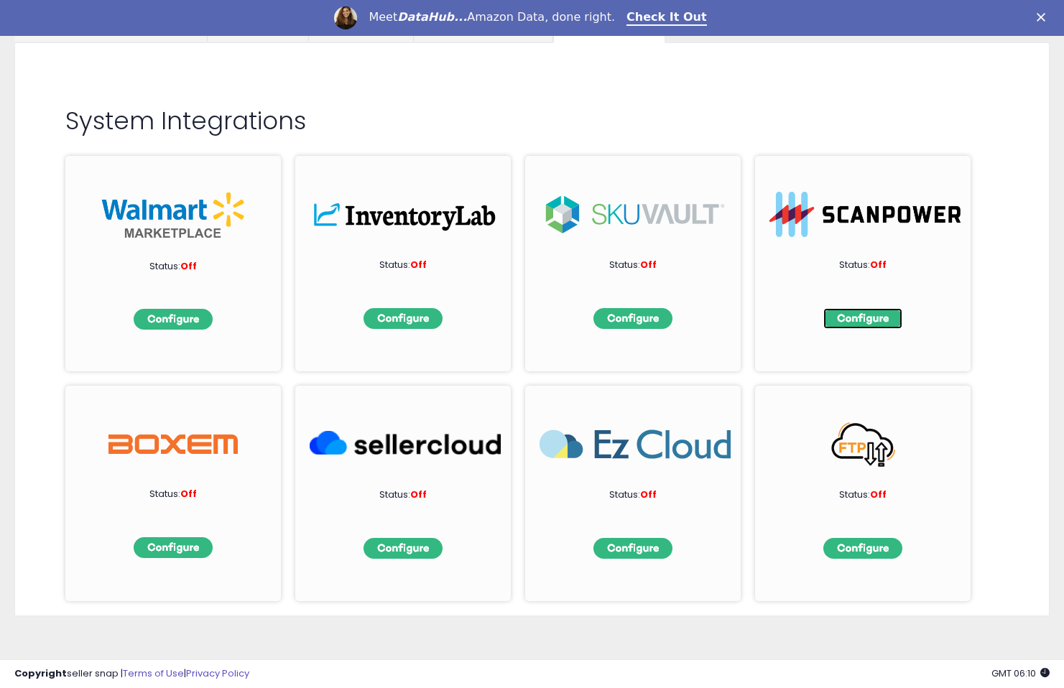
click at [832, 322] on img at bounding box center [862, 318] width 79 height 21
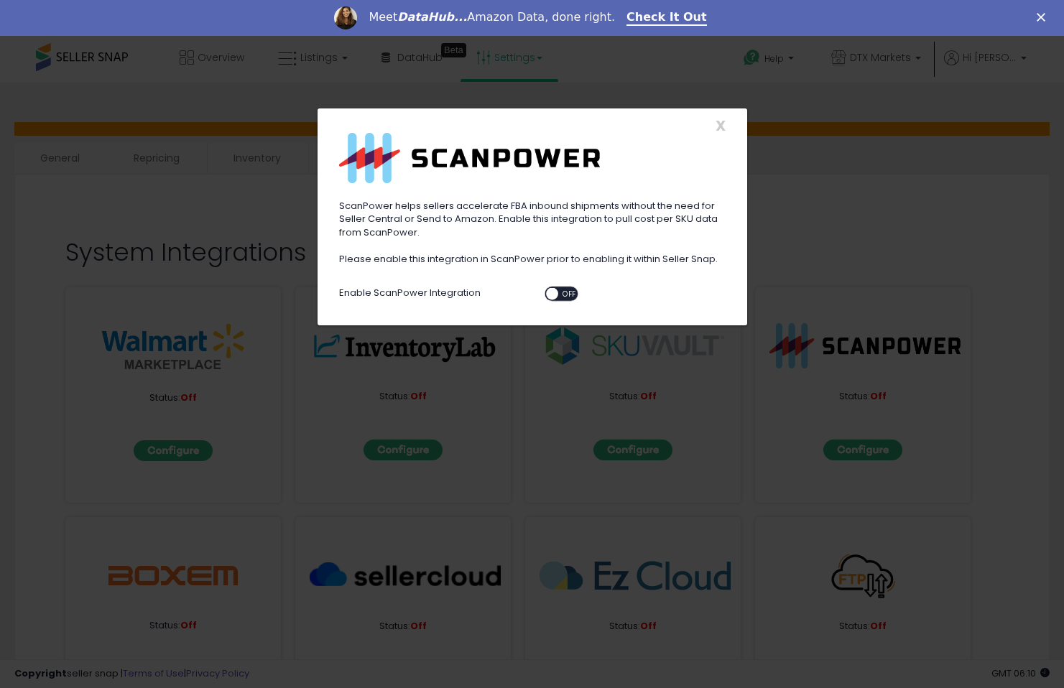
click at [558, 298] on div "ON OFF" at bounding box center [545, 294] width 34 height 12
click at [567, 290] on span "OFF" at bounding box center [569, 294] width 23 height 12
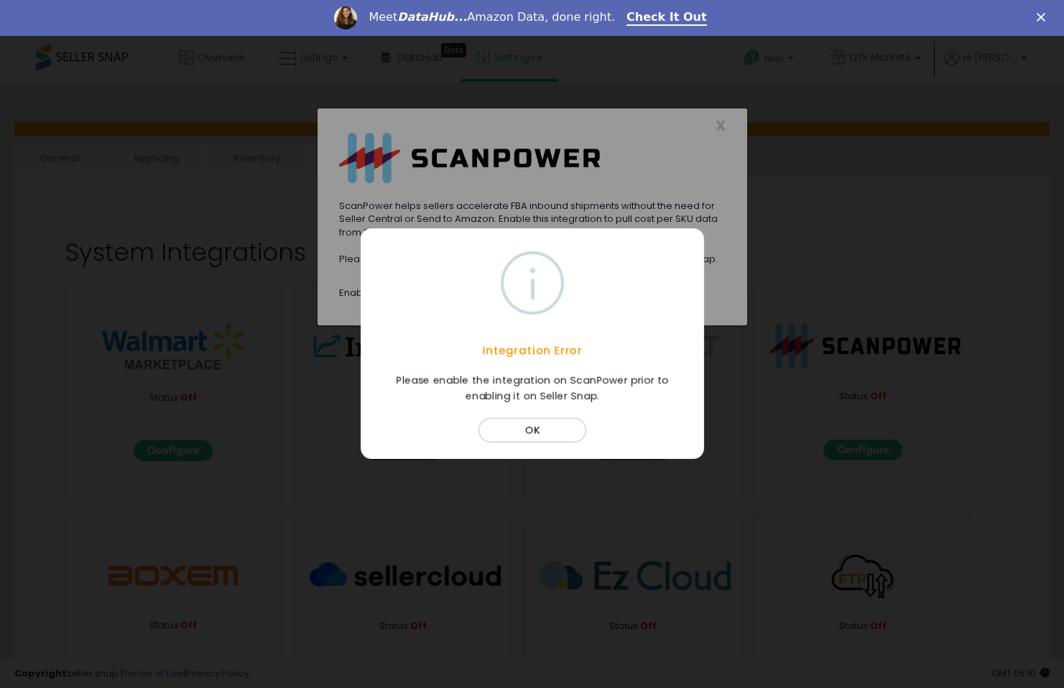
click at [539, 435] on button "OK" at bounding box center [532, 431] width 108 height 24
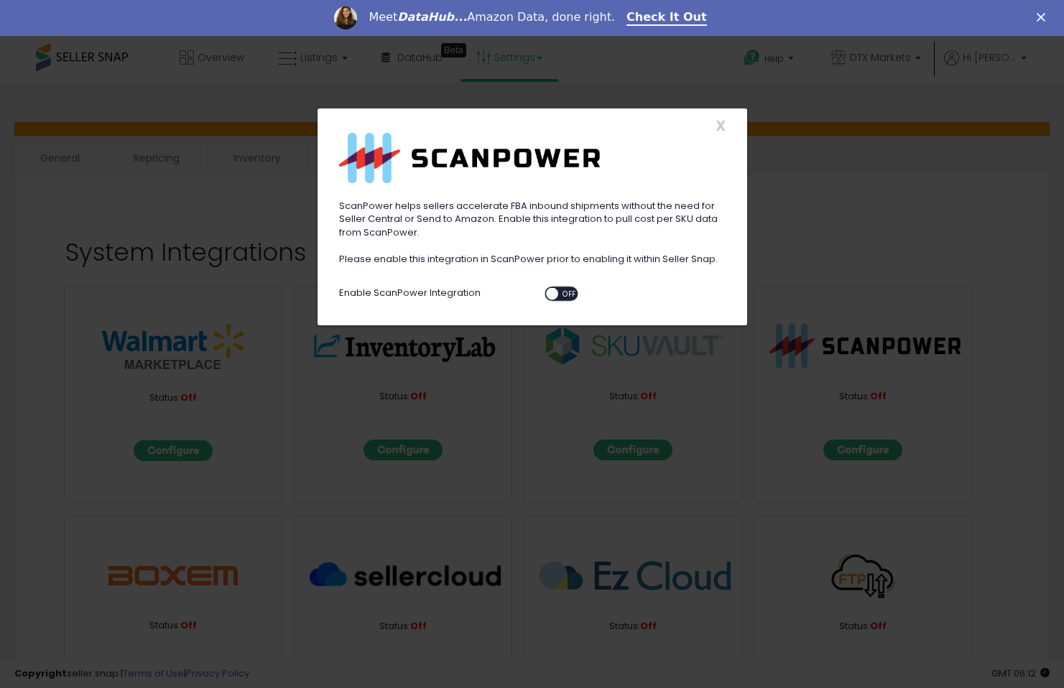
click at [564, 293] on span "OFF" at bounding box center [569, 294] width 23 height 12
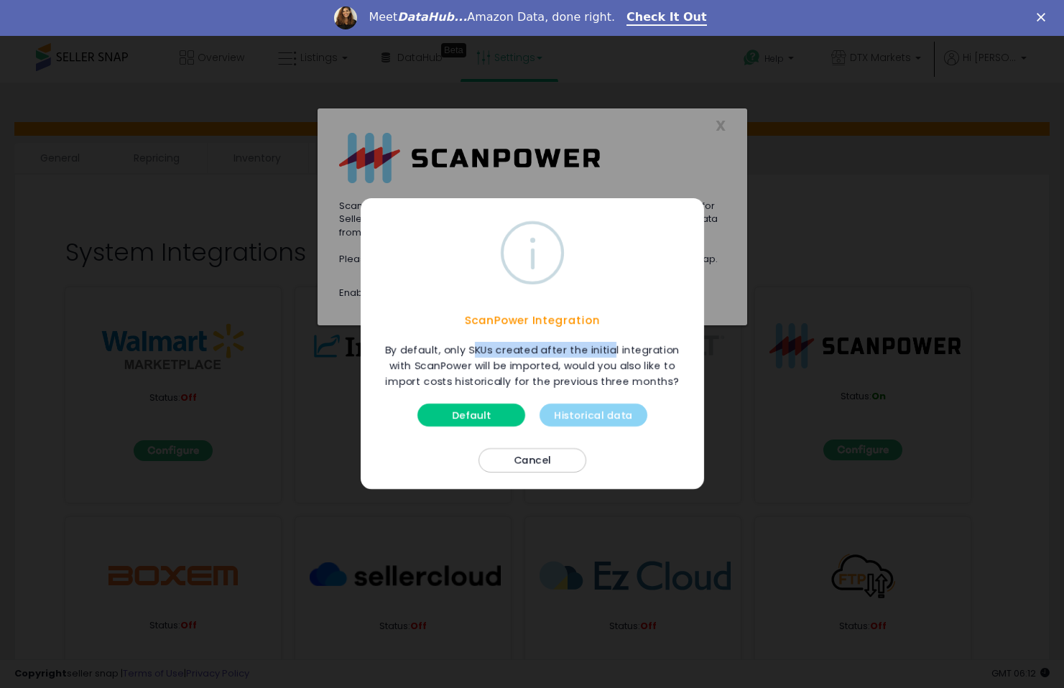
drag, startPoint x: 474, startPoint y: 352, endPoint x: 616, endPoint y: 356, distance: 142.3
click at [616, 356] on div "By default, only SKUs created after the initial integration with ScanPower will…" at bounding box center [532, 365] width 329 height 47
click at [638, 361] on div "By default, only SKUs created after the initial integration with ScanPower will…" at bounding box center [532, 365] width 329 height 47
click at [491, 359] on div "By default, only SKUs created after the initial integration with ScanPower will…" at bounding box center [532, 365] width 329 height 47
drag, startPoint x: 414, startPoint y: 364, endPoint x: 453, endPoint y: 364, distance: 38.8
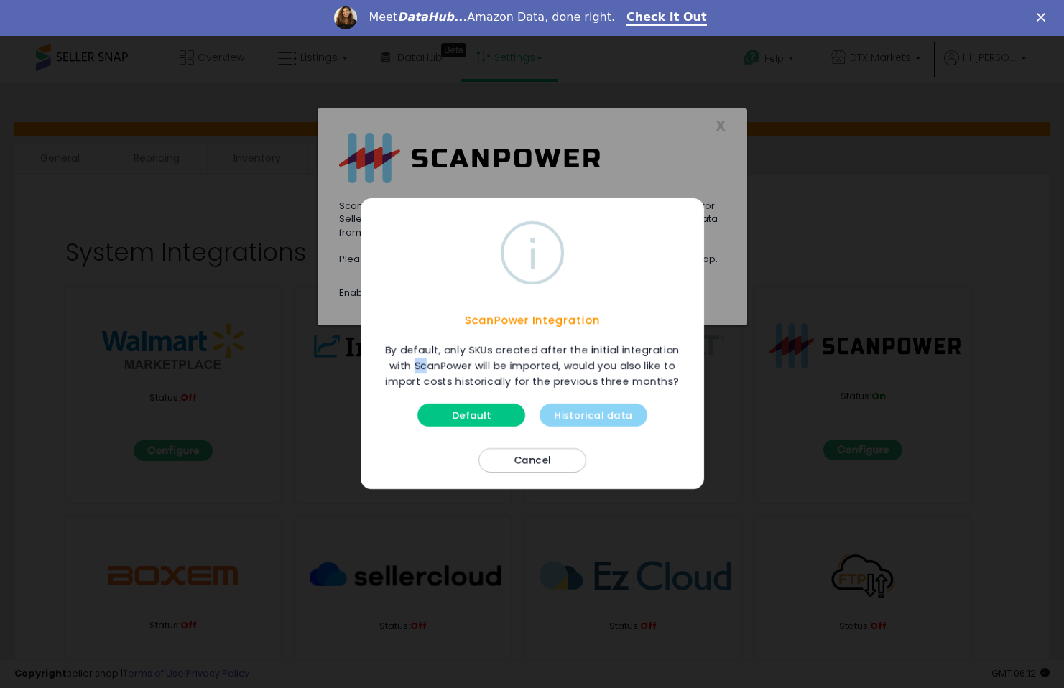
click at [439, 364] on div "By default, only SKUs created after the initial integration with ScanPower will…" at bounding box center [532, 365] width 329 height 47
click at [489, 382] on div "By default, only SKUs created after the initial integration with ScanPower will…" at bounding box center [532, 365] width 329 height 47
drag, startPoint x: 404, startPoint y: 382, endPoint x: 534, endPoint y: 382, distance: 130.0
click at [534, 382] on div "By default, only SKUs created after the initial integration with ScanPower will…" at bounding box center [532, 365] width 329 height 47
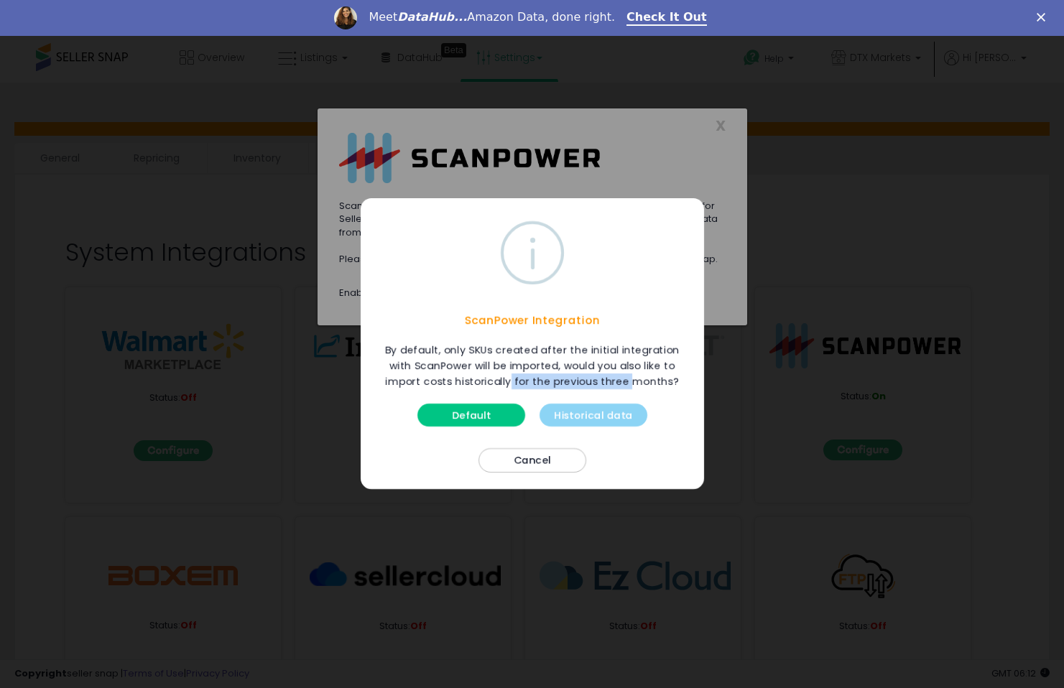
drag, startPoint x: 514, startPoint y: 383, endPoint x: 631, endPoint y: 379, distance: 117.1
click at [631, 379] on div "By default, only SKUs created after the initial integration with ScanPower will…" at bounding box center [532, 365] width 329 height 47
click at [600, 416] on button "Historical data" at bounding box center [593, 415] width 108 height 23
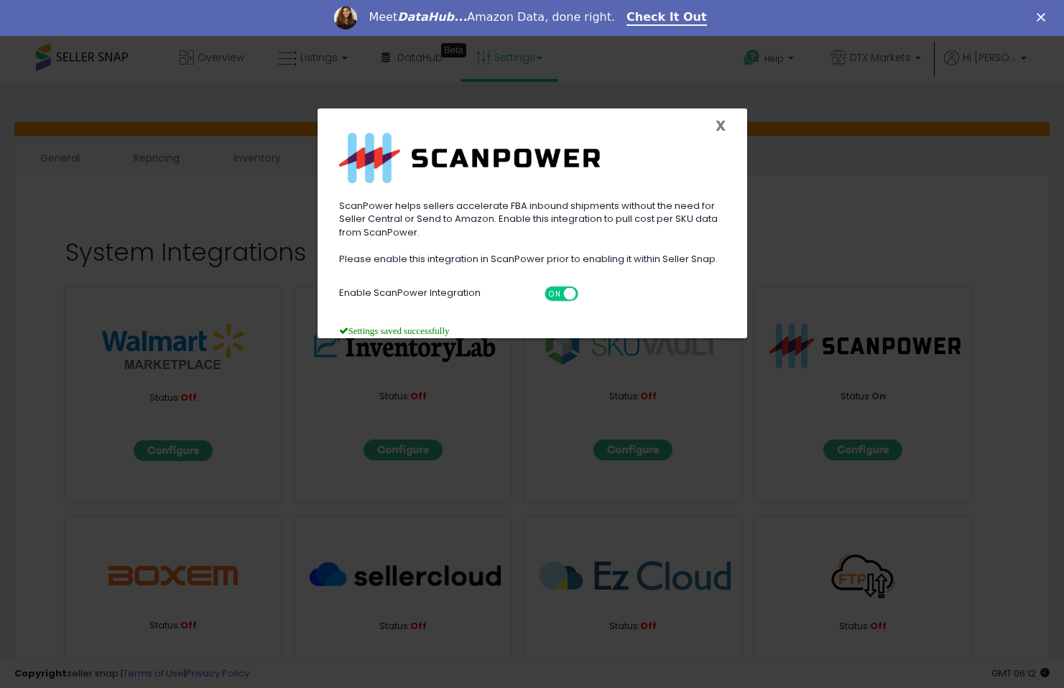
click at [719, 128] on span "X" at bounding box center [720, 126] width 10 height 20
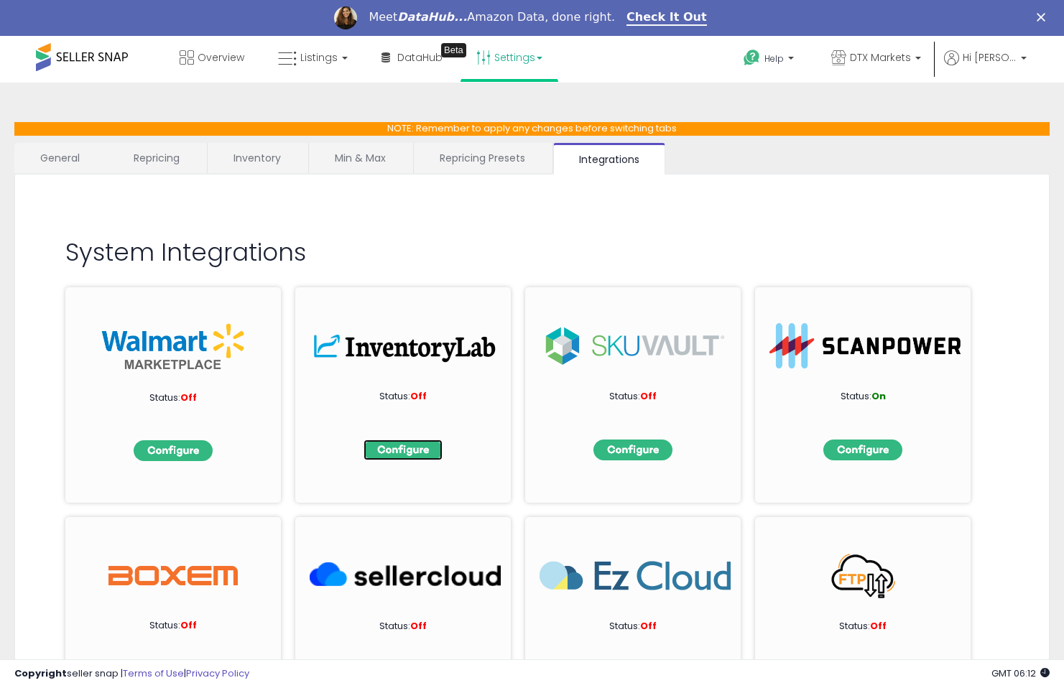
click at [411, 447] on img at bounding box center [402, 450] width 79 height 21
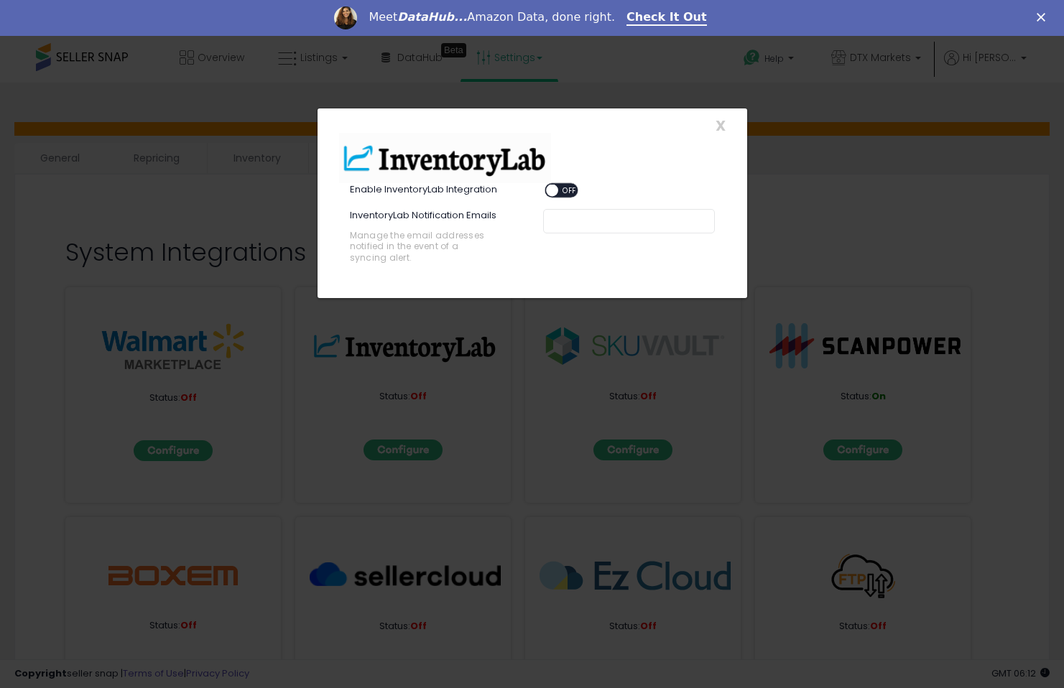
click at [560, 187] on span "OFF" at bounding box center [569, 191] width 23 height 12
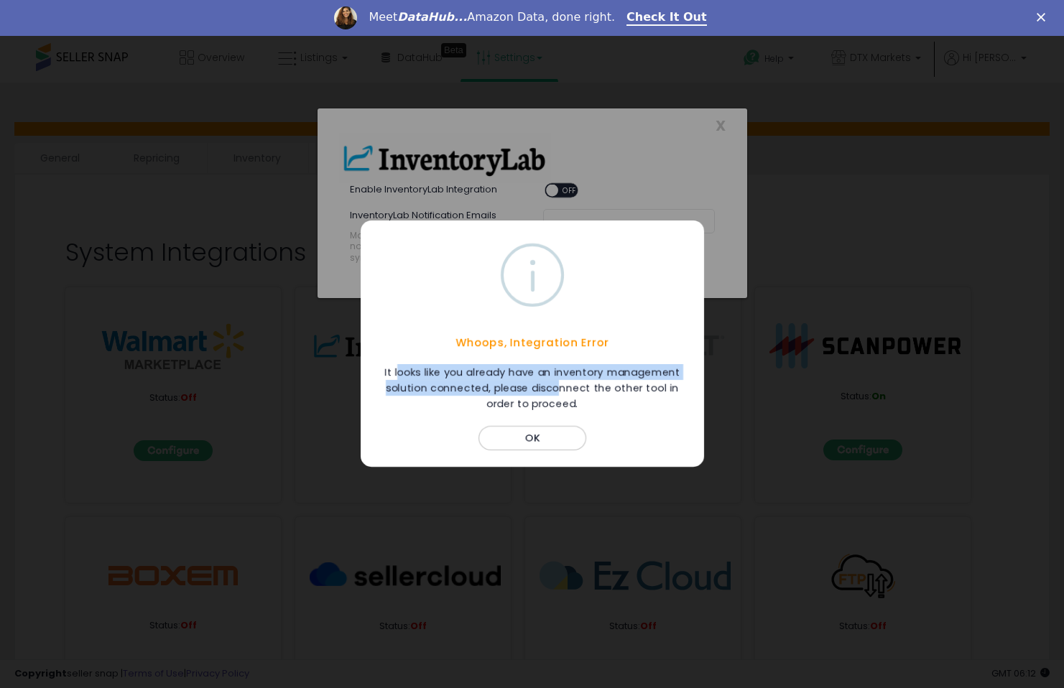
drag, startPoint x: 396, startPoint y: 378, endPoint x: 561, endPoint y: 394, distance: 165.9
click at [561, 394] on div "It looks like you already have an inventory management solution connected, plea…" at bounding box center [532, 387] width 329 height 47
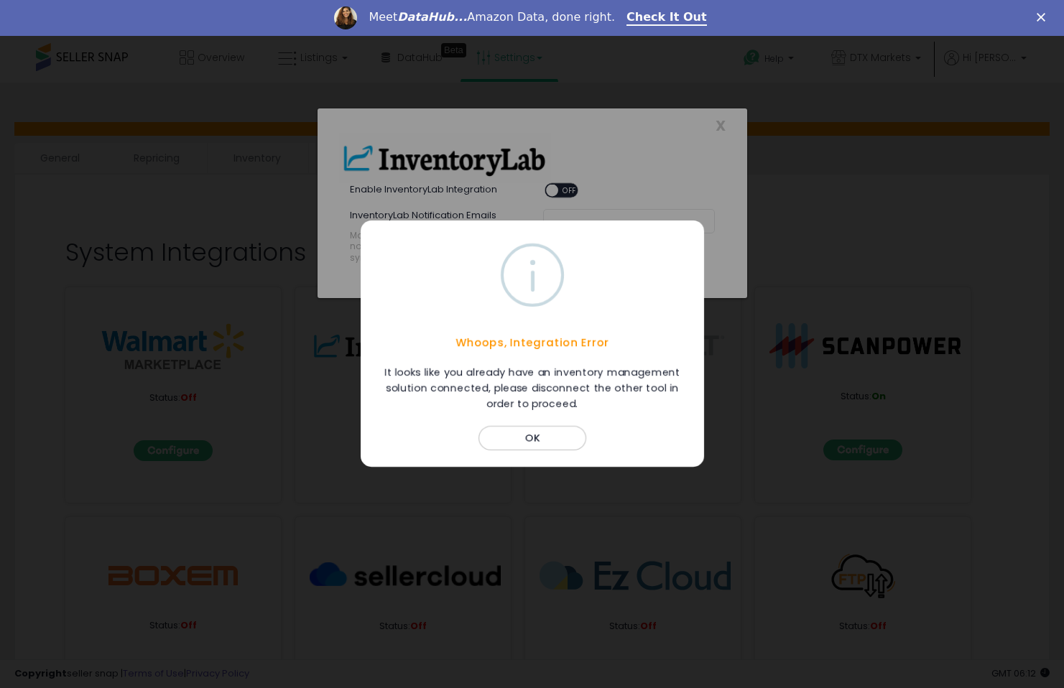
click at [621, 394] on div "It looks like you already have an inventory management solution connected, plea…" at bounding box center [532, 387] width 329 height 47
drag, startPoint x: 427, startPoint y: 387, endPoint x: 521, endPoint y: 387, distance: 94.8
click at [521, 387] on div "It looks like you already have an inventory management solution connected, plea…" at bounding box center [532, 387] width 329 height 47
drag, startPoint x: 537, startPoint y: 387, endPoint x: 602, endPoint y: 386, distance: 65.4
click at [603, 386] on div "It looks like you already have an inventory management solution connected, plea…" at bounding box center [532, 387] width 329 height 47
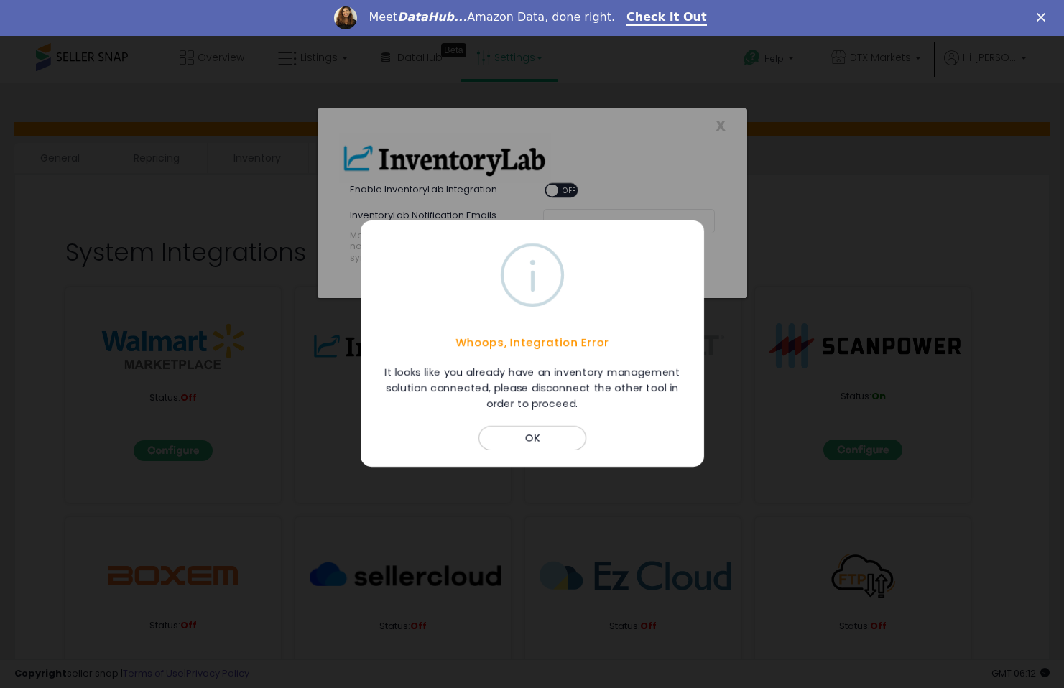
click at [610, 386] on div "It looks like you already have an inventory management solution connected, plea…" at bounding box center [532, 387] width 329 height 47
click at [545, 442] on button "OK" at bounding box center [532, 439] width 108 height 24
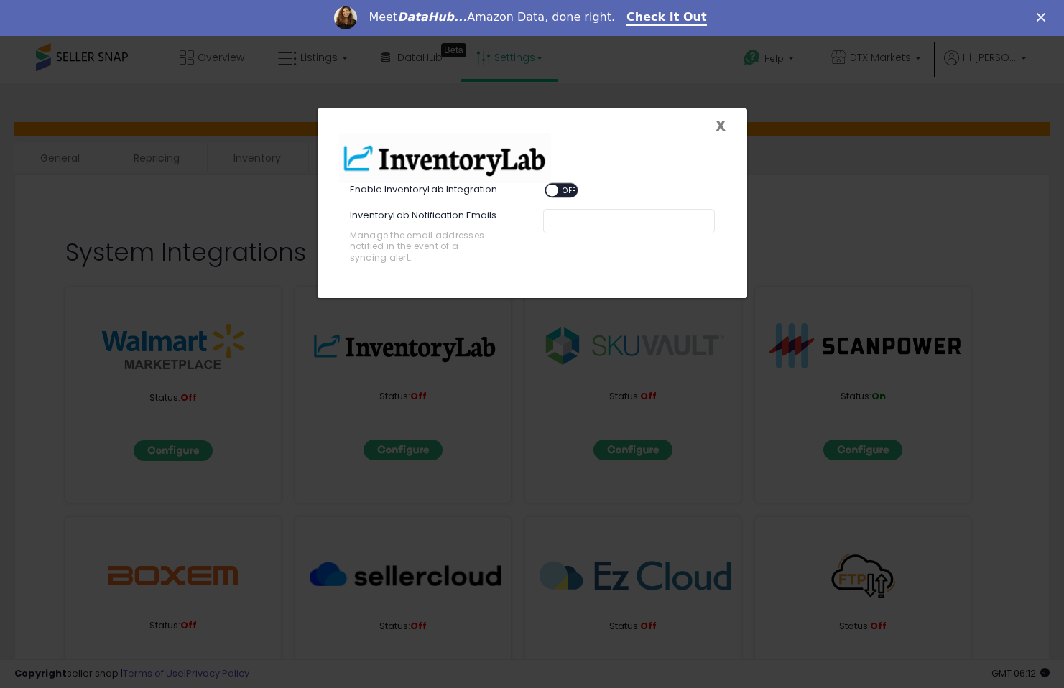
click at [719, 124] on span "X" at bounding box center [720, 126] width 10 height 20
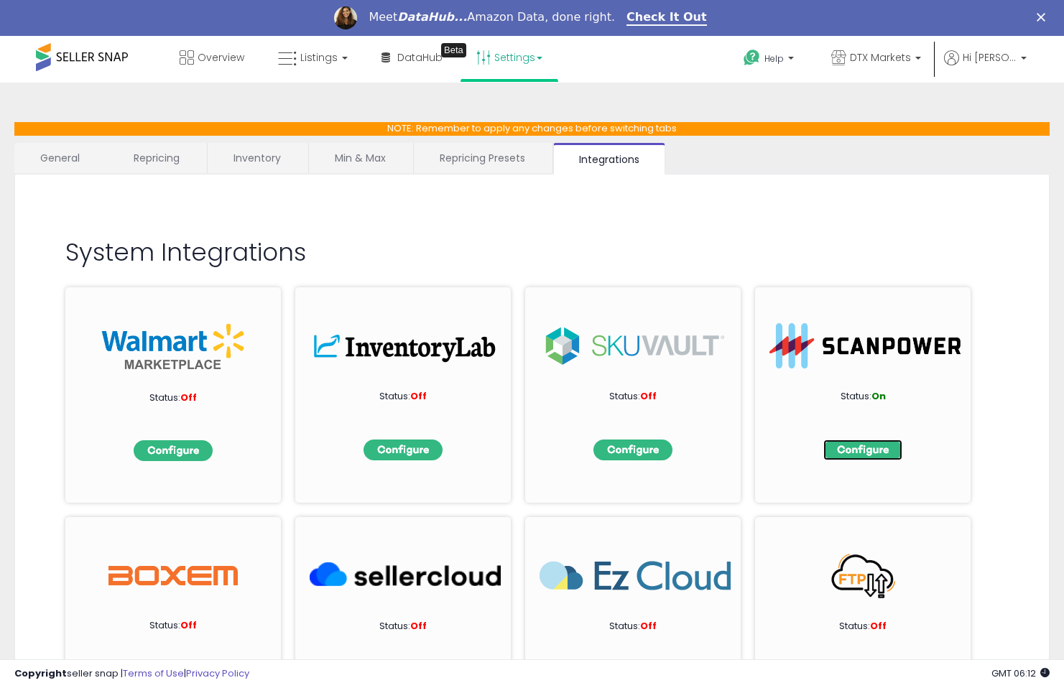
click at [868, 445] on img at bounding box center [862, 450] width 79 height 21
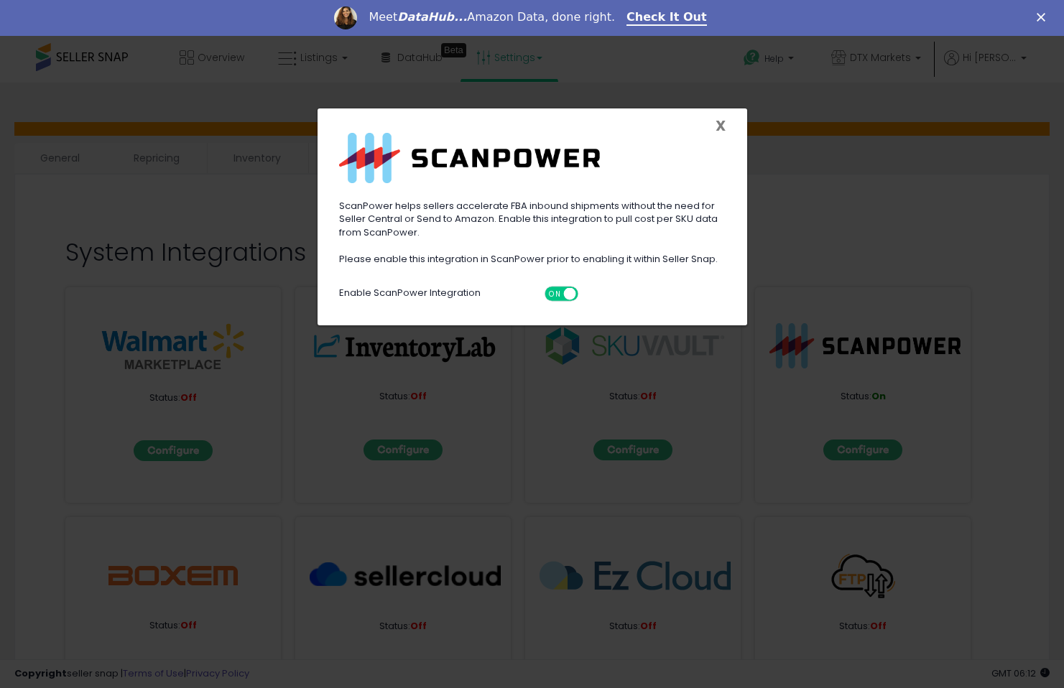
click at [719, 124] on span "X" at bounding box center [720, 126] width 10 height 20
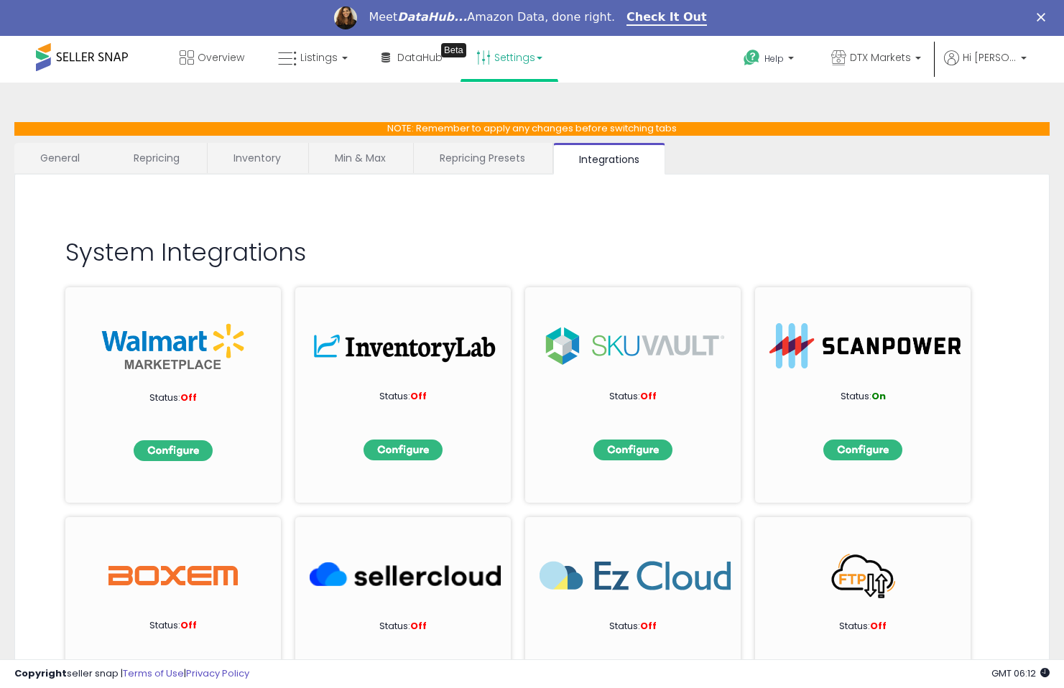
click at [794, 249] on h2 "System Integrations" at bounding box center [531, 252] width 933 height 27
click at [444, 155] on link "Repricing Presets" at bounding box center [482, 158] width 137 height 30
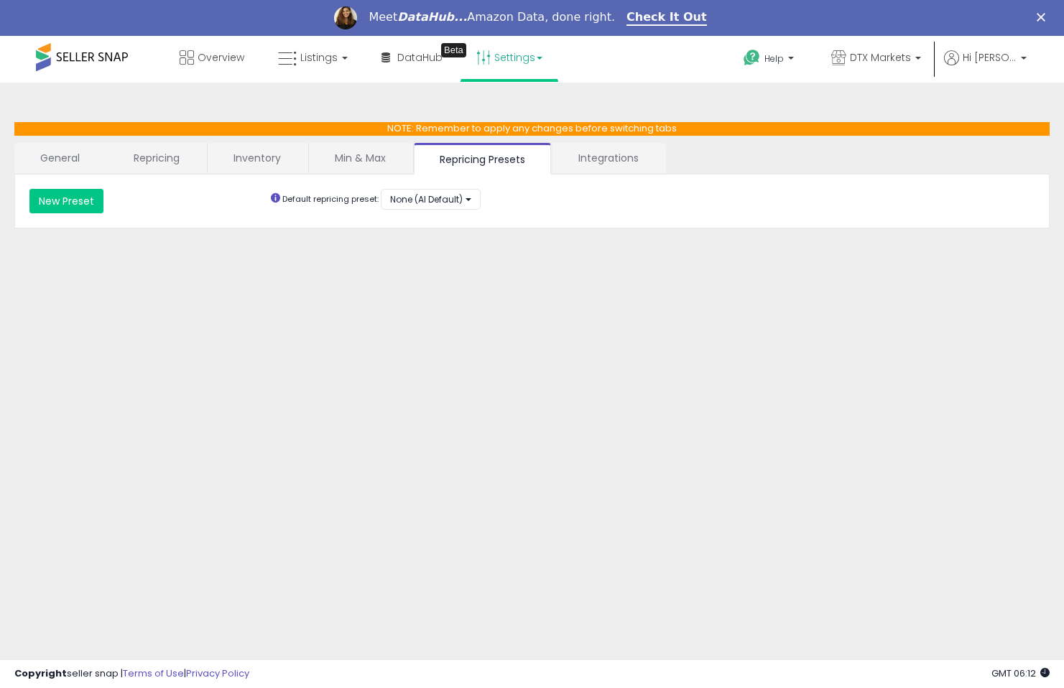
click at [354, 157] on link "Min & Max" at bounding box center [360, 158] width 103 height 30
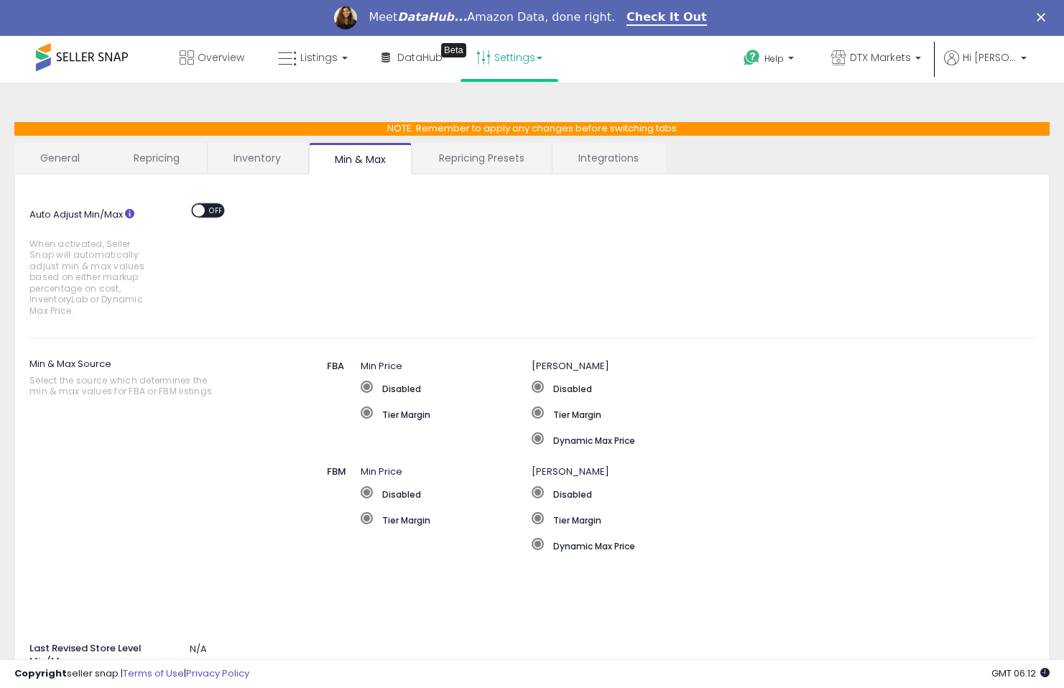
click at [623, 162] on link "Integrations" at bounding box center [608, 158] width 112 height 30
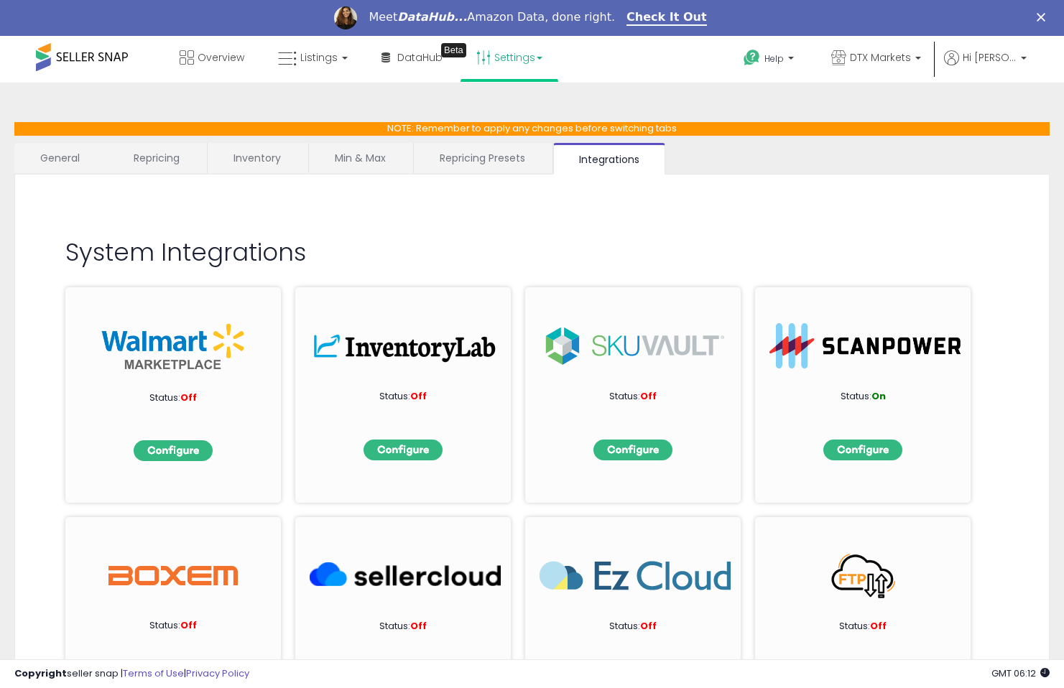
click at [470, 161] on link "Repricing Presets" at bounding box center [482, 158] width 137 height 30
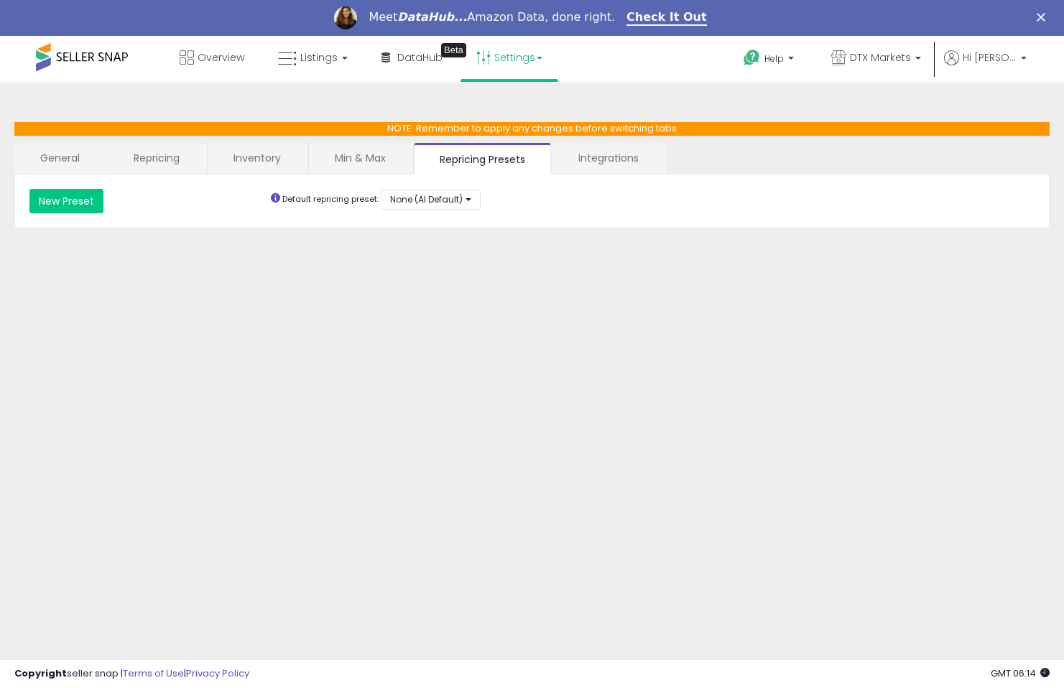
click at [162, 162] on link "Repricing" at bounding box center [157, 158] width 98 height 30
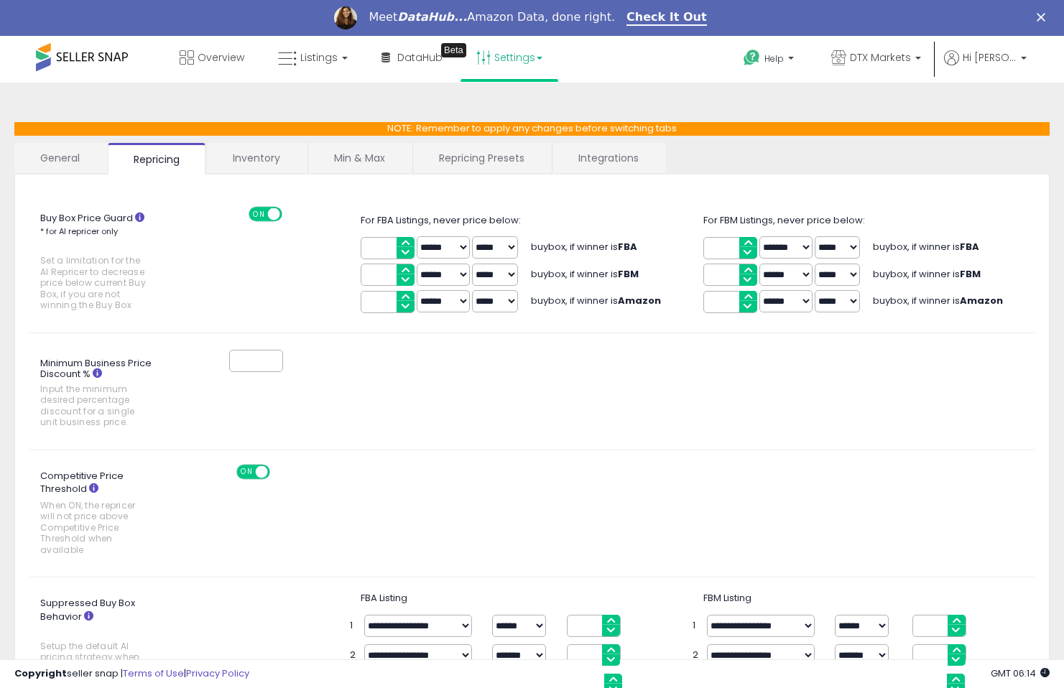
click at [69, 165] on link "General" at bounding box center [60, 158] width 92 height 30
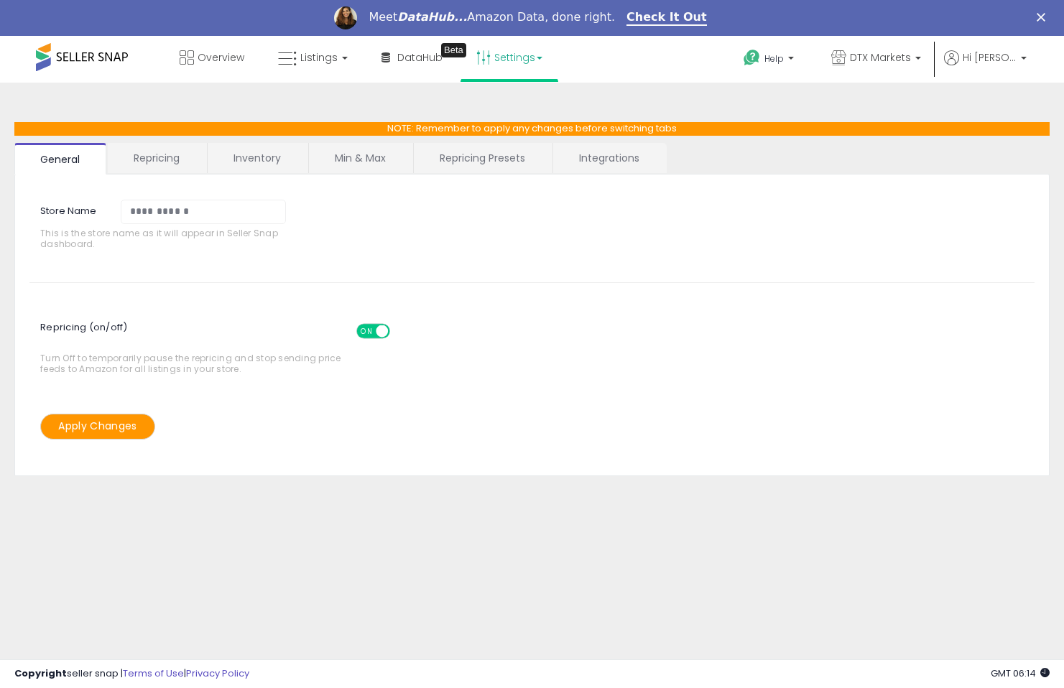
click at [171, 161] on link "Repricing" at bounding box center [157, 158] width 98 height 30
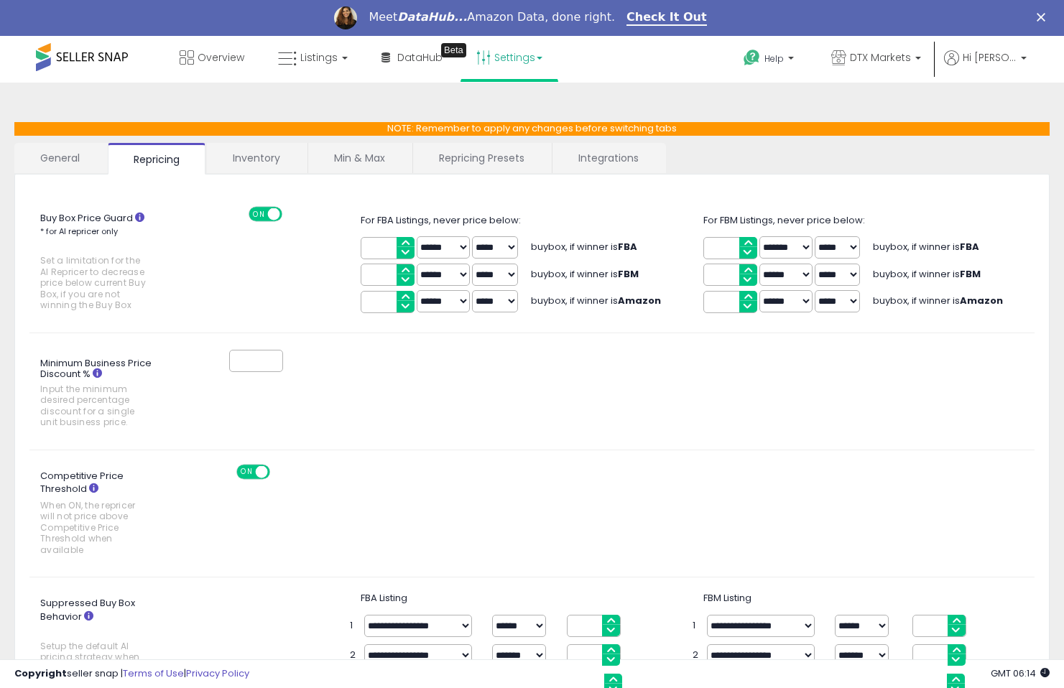
click at [254, 159] on link "Inventory" at bounding box center [256, 158] width 99 height 30
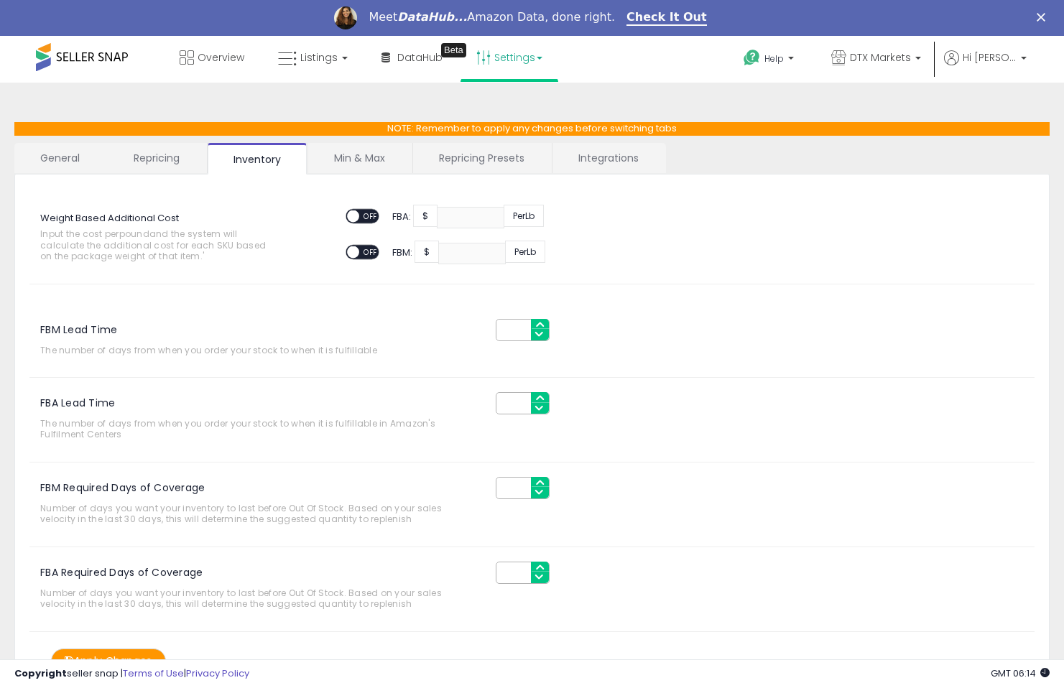
click at [345, 158] on link "Min & Max" at bounding box center [359, 158] width 103 height 30
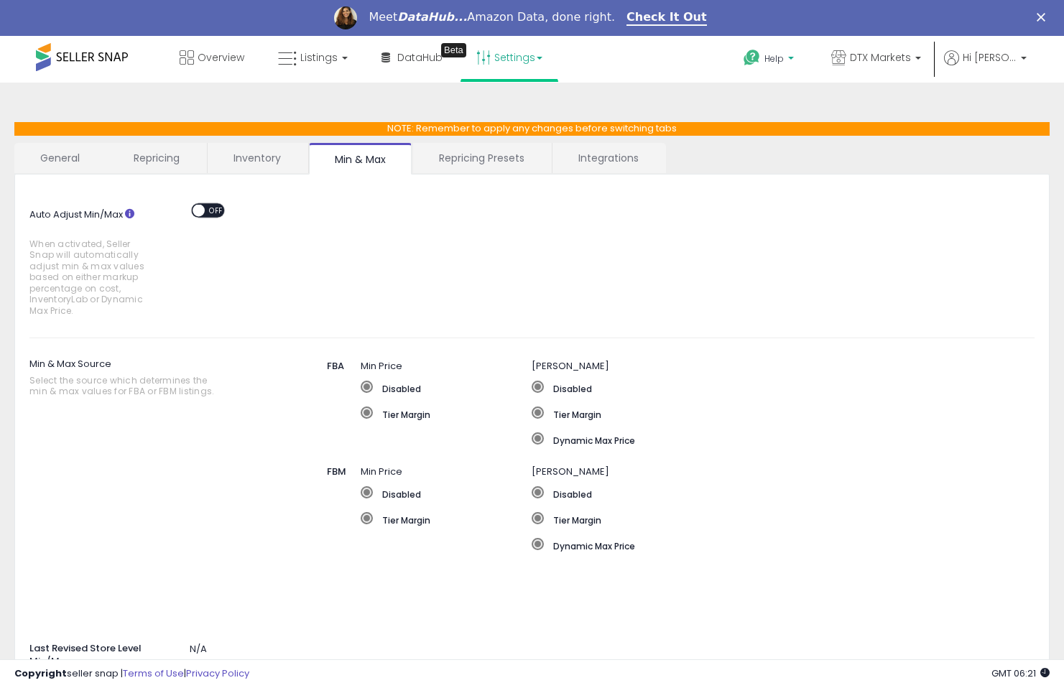
click at [784, 61] on span "Help" at bounding box center [773, 58] width 19 height 12
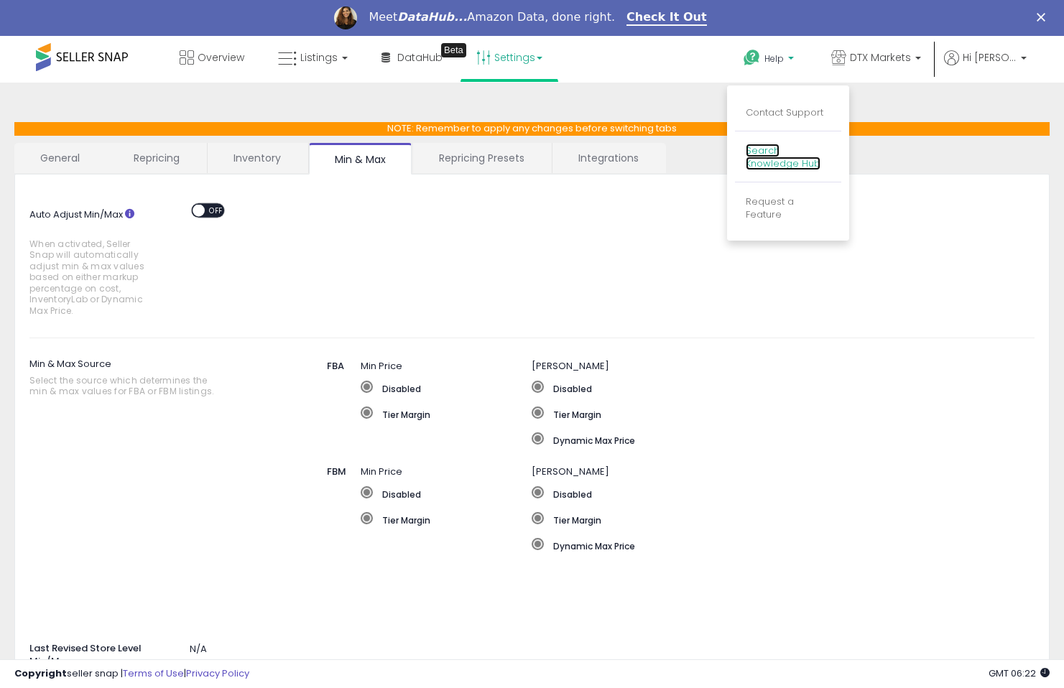
click at [774, 156] on link "Search Knowledge Hub" at bounding box center [783, 157] width 75 height 27
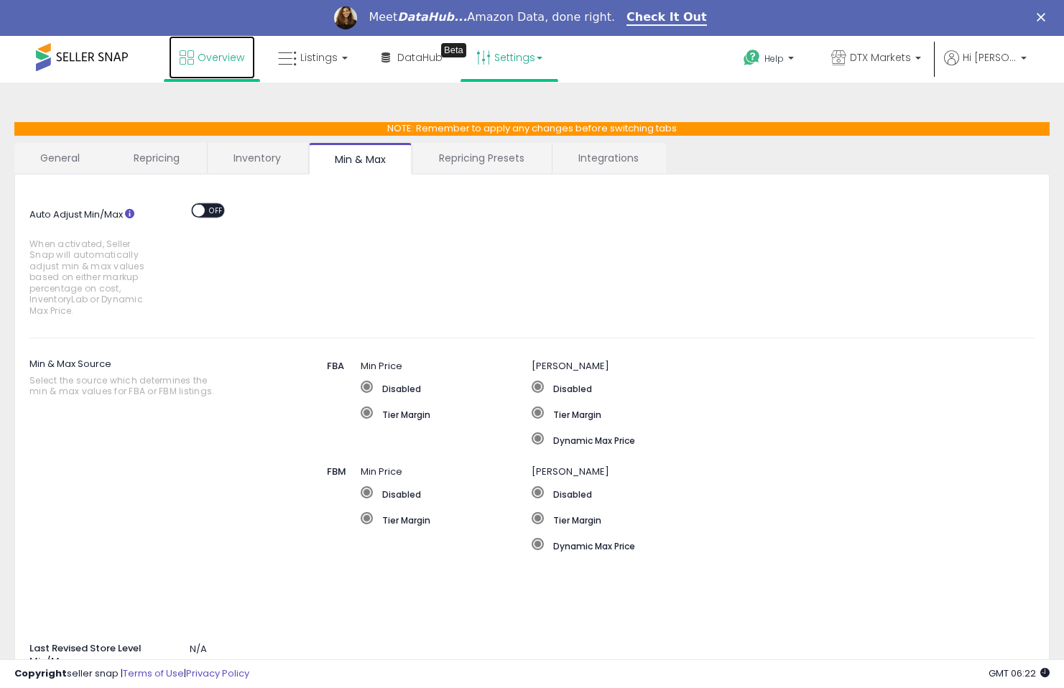
click at [221, 60] on span "Overview" at bounding box center [221, 57] width 47 height 14
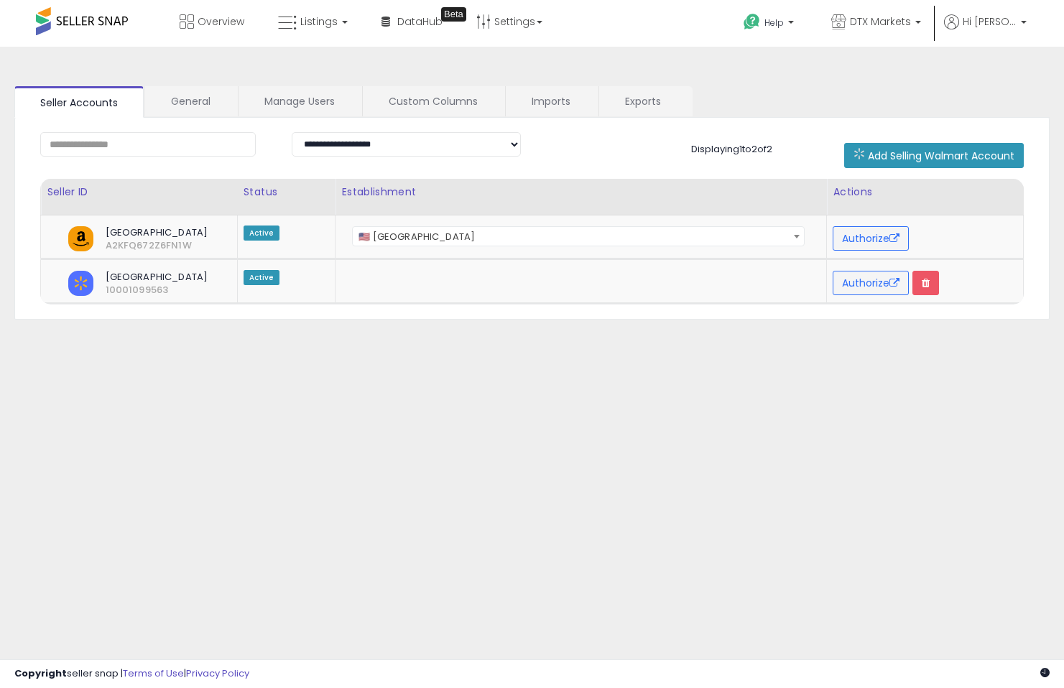
click at [407, 423] on div "**********" at bounding box center [531, 359] width 1049 height 596
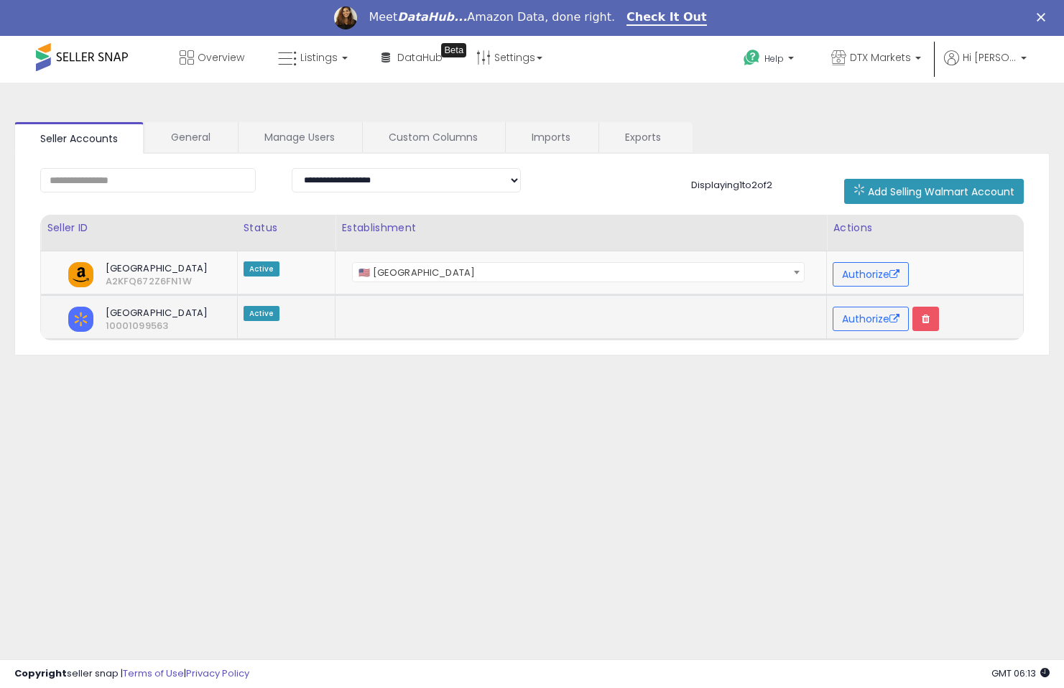
click at [468, 325] on td at bounding box center [580, 316] width 491 height 45
click at [512, 325] on td at bounding box center [580, 316] width 491 height 45
click at [865, 314] on button "Authorize" at bounding box center [870, 319] width 76 height 24
click td
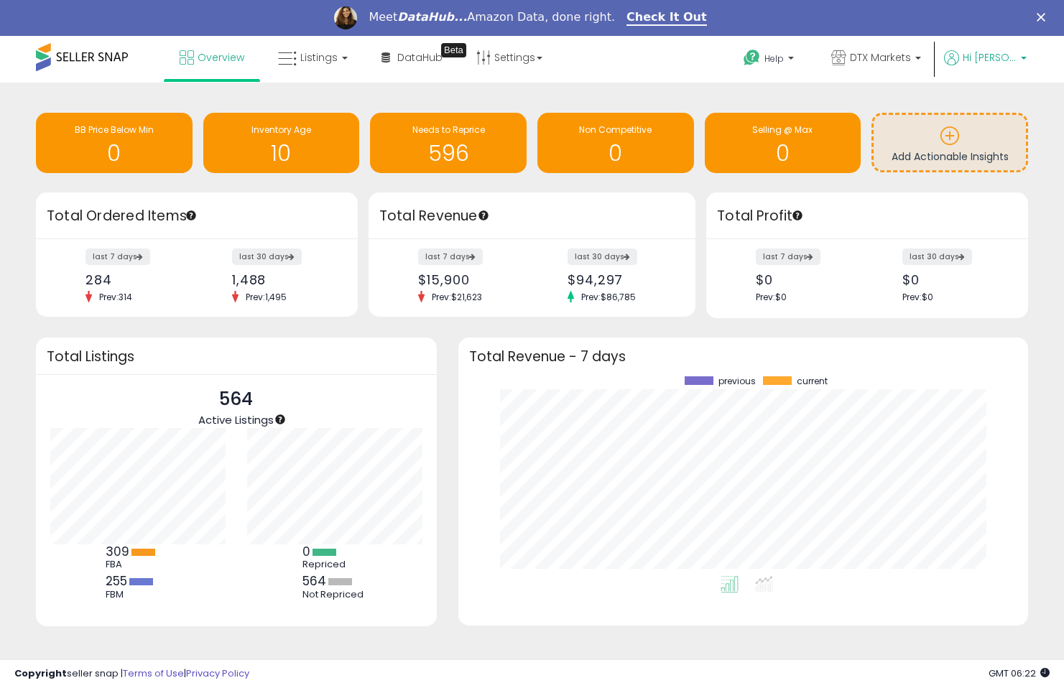
click at [982, 65] on p "Hi [PERSON_NAME]" at bounding box center [985, 59] width 83 height 18
click at [992, 152] on link "Profile" at bounding box center [994, 151] width 29 height 14
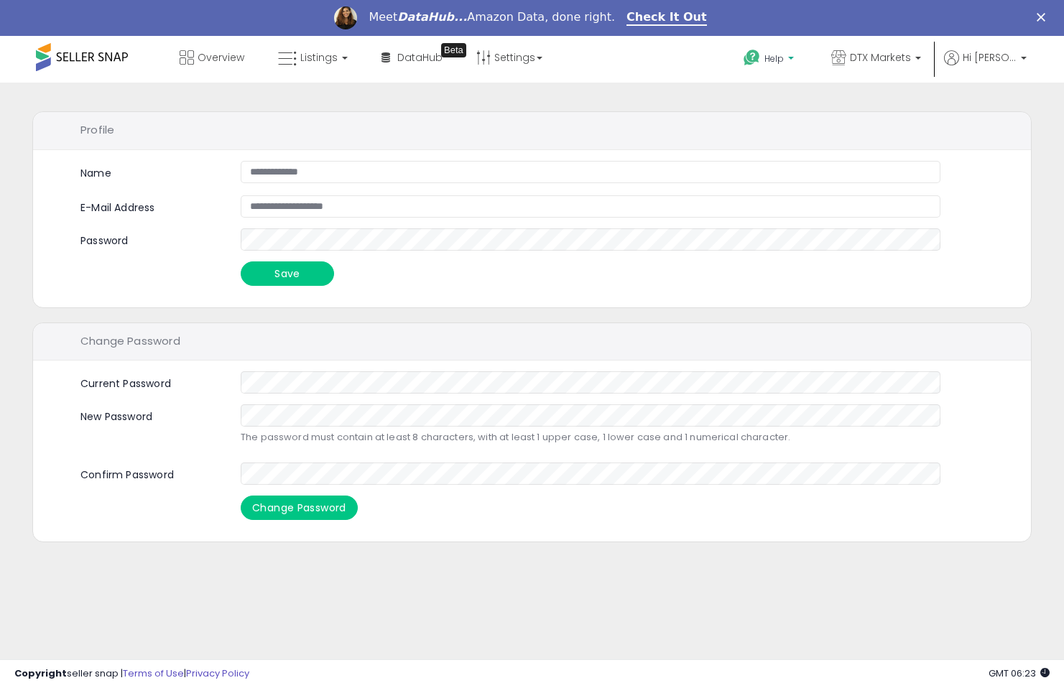
click at [774, 58] on span "Help" at bounding box center [773, 58] width 19 height 12
click at [392, 119] on div "Profile" at bounding box center [532, 131] width 998 height 38
click at [276, 57] on link "Listings" at bounding box center [312, 57] width 91 height 43
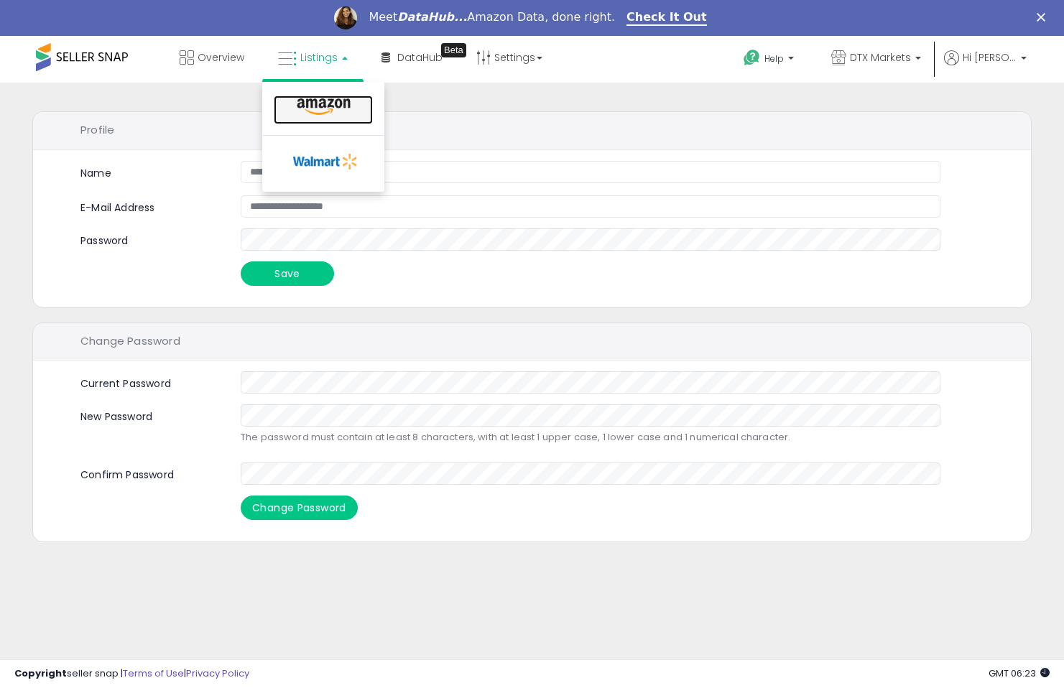
click at [298, 103] on icon at bounding box center [323, 107] width 62 height 19
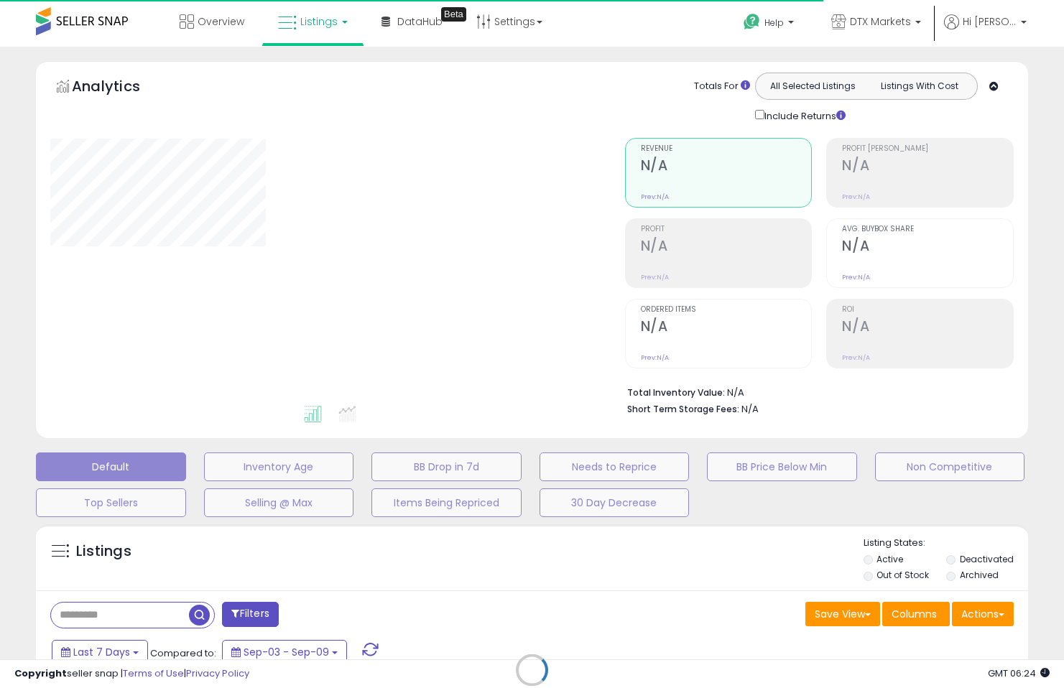
click at [325, 30] on link "Listings" at bounding box center [312, 21] width 91 height 43
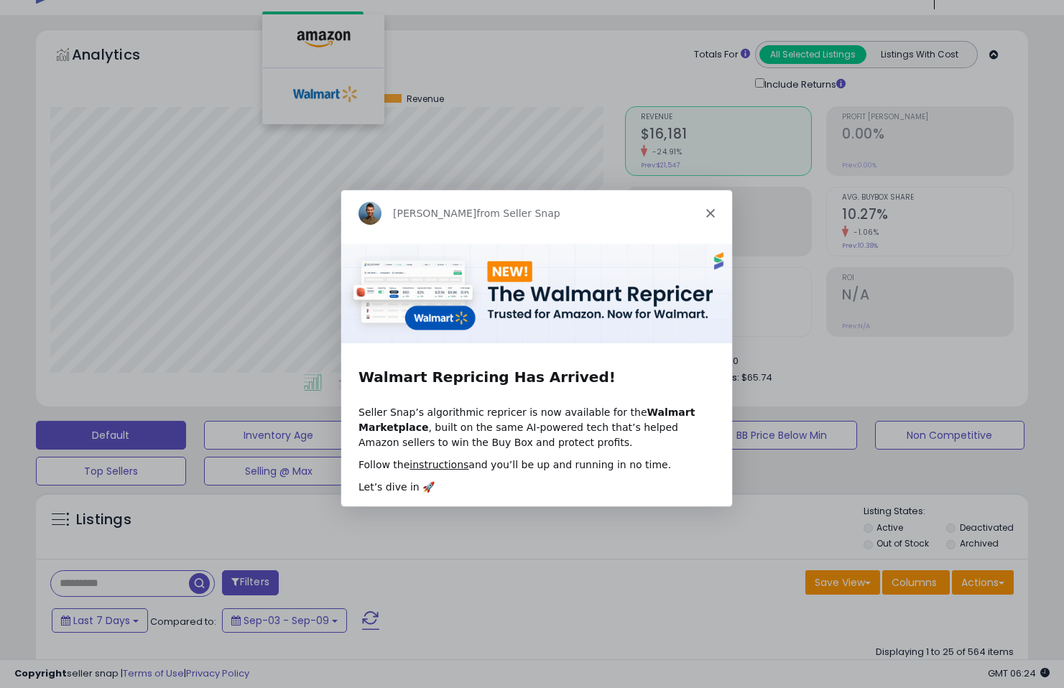
scroll to position [32, 0]
click at [440, 464] on link "instructions" at bounding box center [437, 463] width 59 height 11
click at [514, 170] on div "Product tour overlay" at bounding box center [532, 344] width 1064 height 688
click at [709, 210] on icon "Close" at bounding box center [709, 212] width 9 height 9
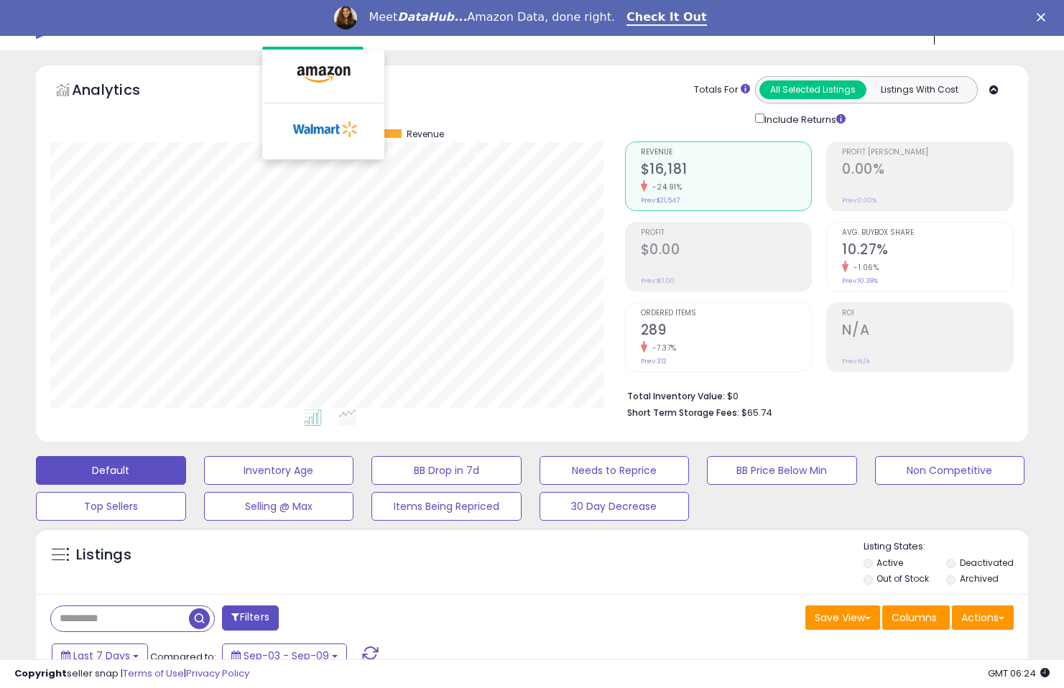
scroll to position [0, 0]
click at [336, 136] on icon at bounding box center [325, 130] width 75 height 22
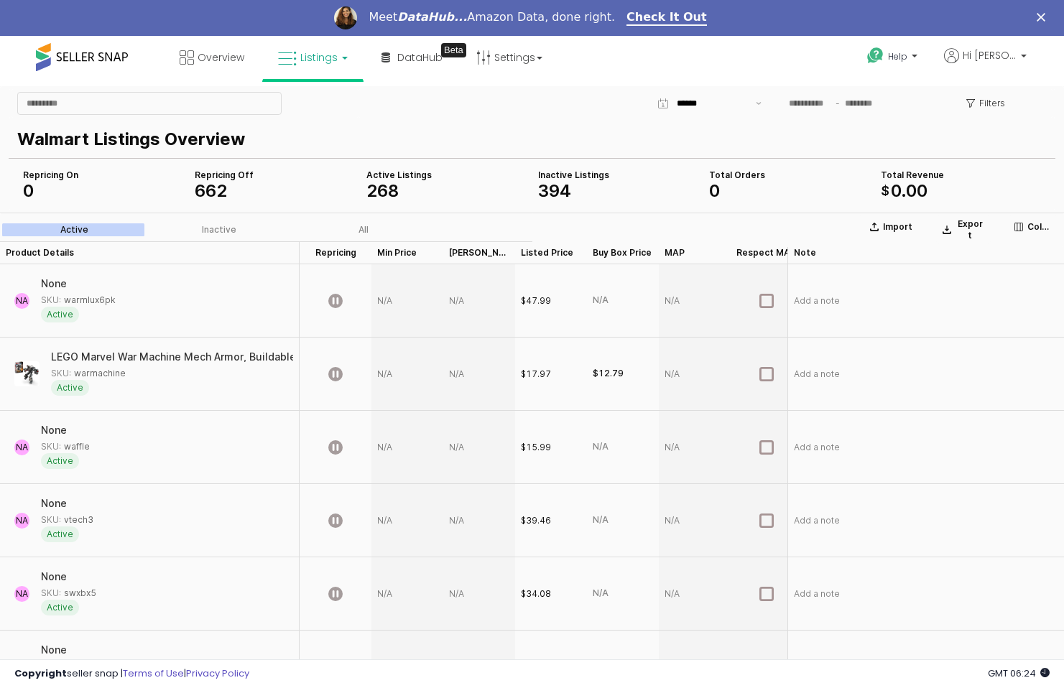
click at [322, 65] on link "Listings" at bounding box center [312, 57] width 91 height 43
click at [319, 99] on icon at bounding box center [323, 107] width 62 height 19
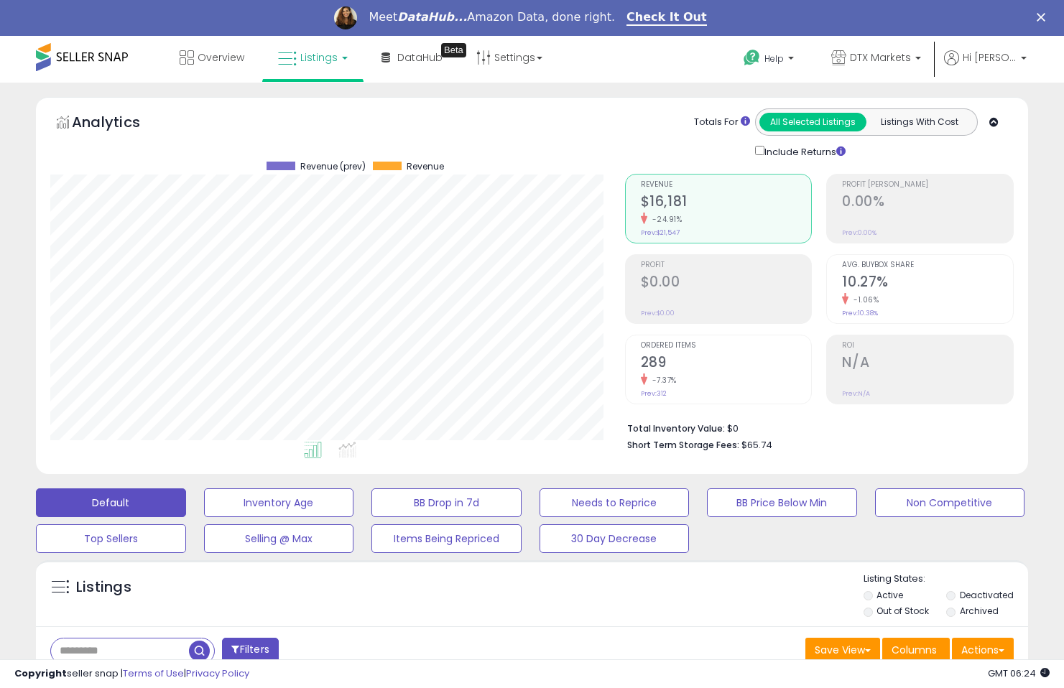
scroll to position [294, 574]
